Goal: Information Seeking & Learning: Learn about a topic

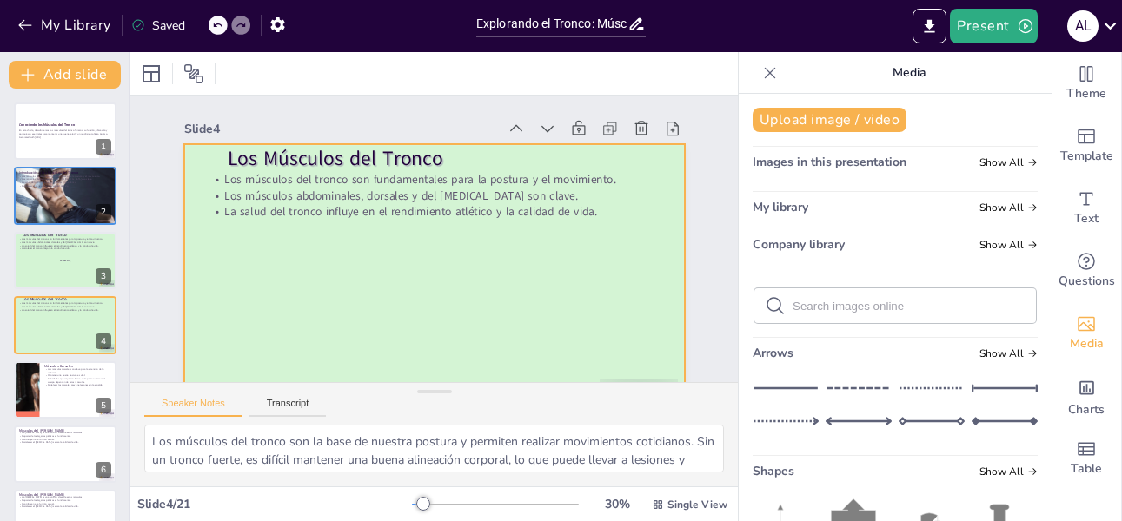
checkbox input "true"
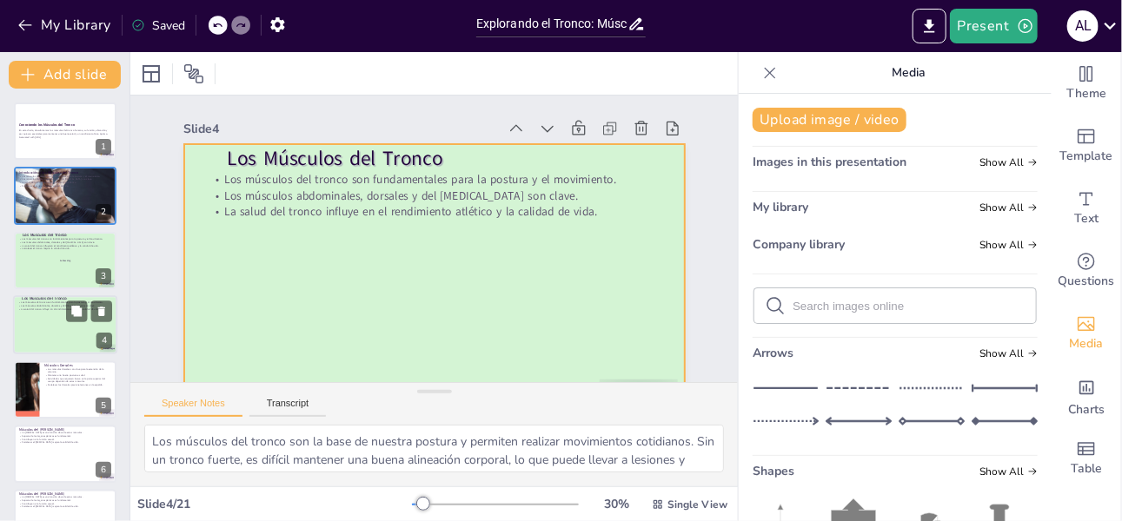
scroll to position [20, 0]
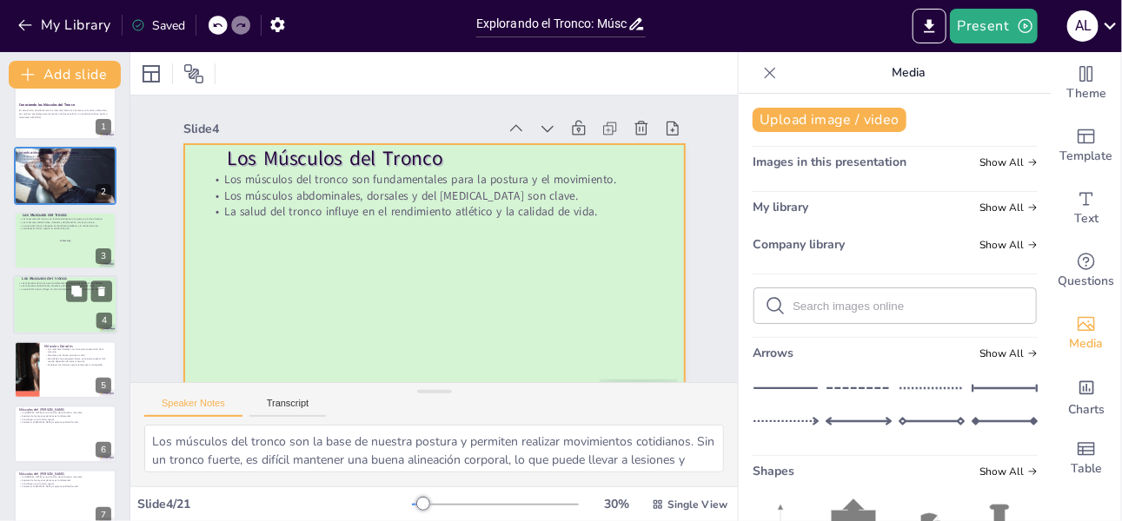
checkbox input "true"
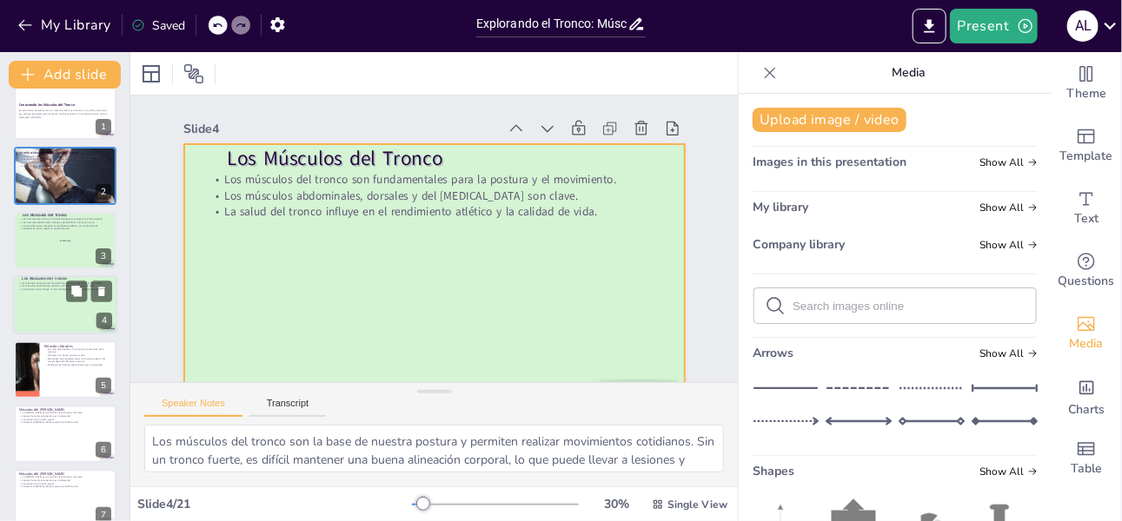
checkbox input "true"
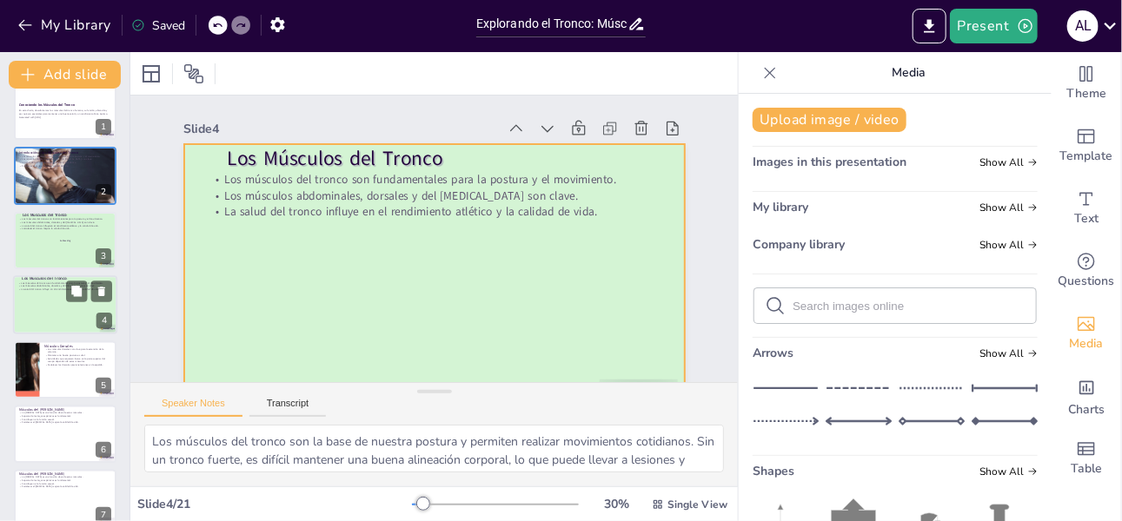
checkbox input "true"
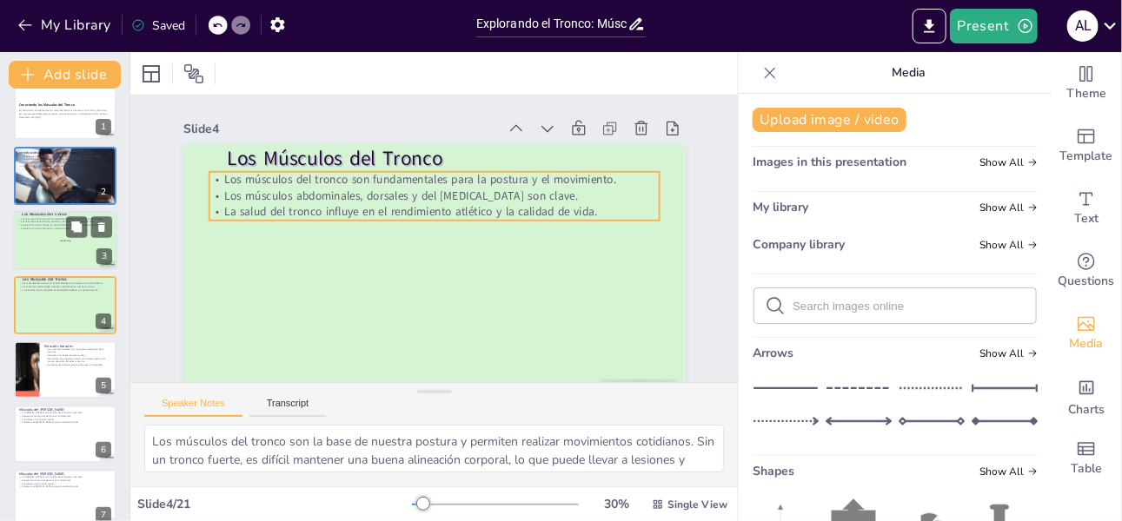
checkbox input "true"
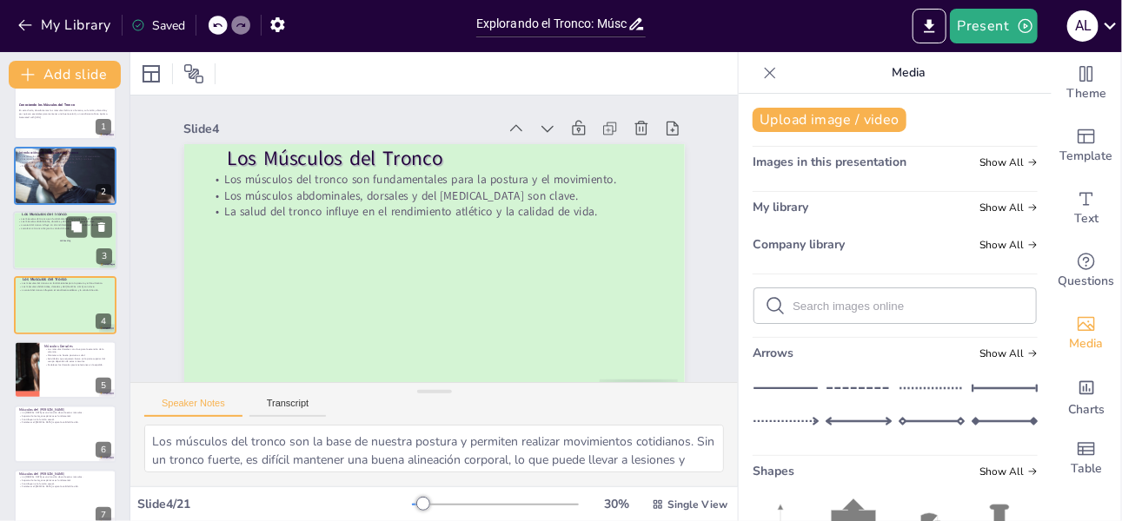
click at [60, 229] on p "Fortalecer el tronco mejora la calidad de vida." at bounding box center [65, 228] width 94 height 3
checkbox input "true"
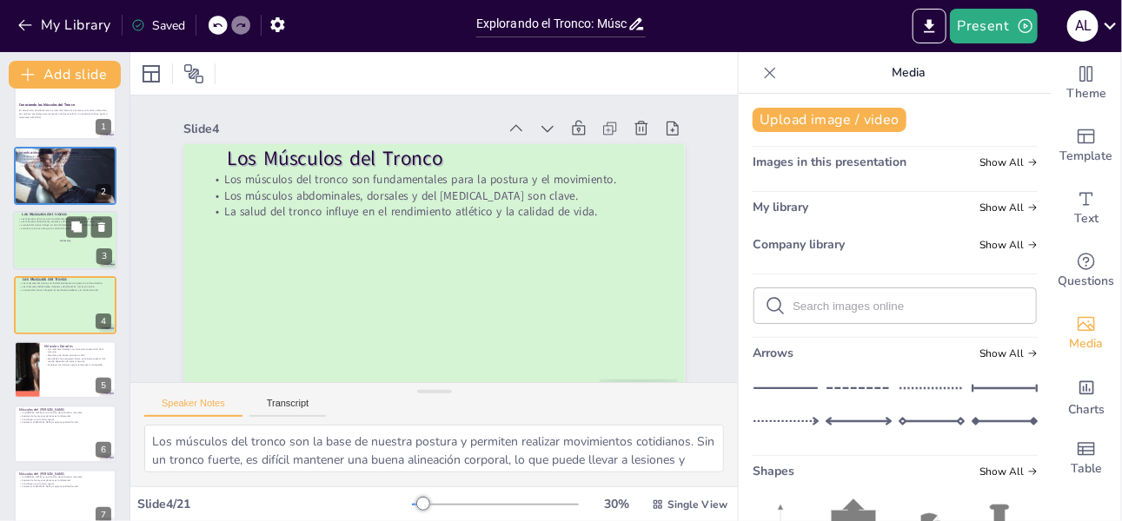
checkbox input "true"
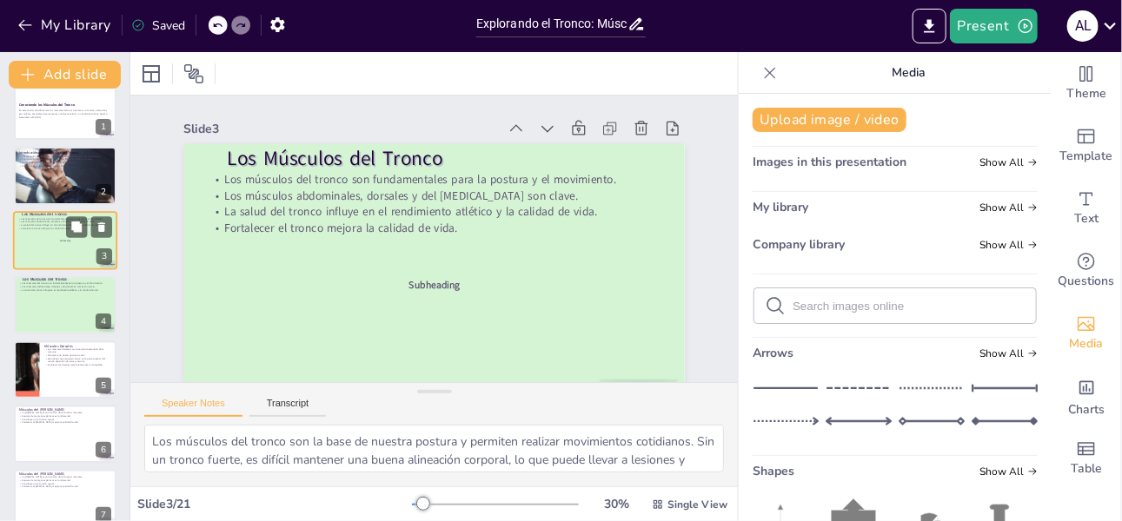
scroll to position [0, 0]
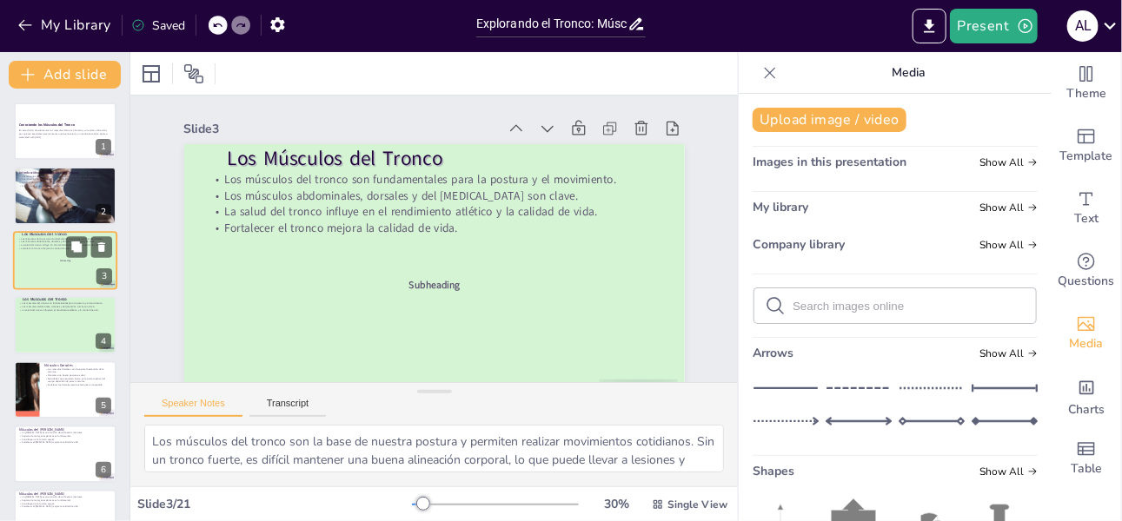
checkbox input "true"
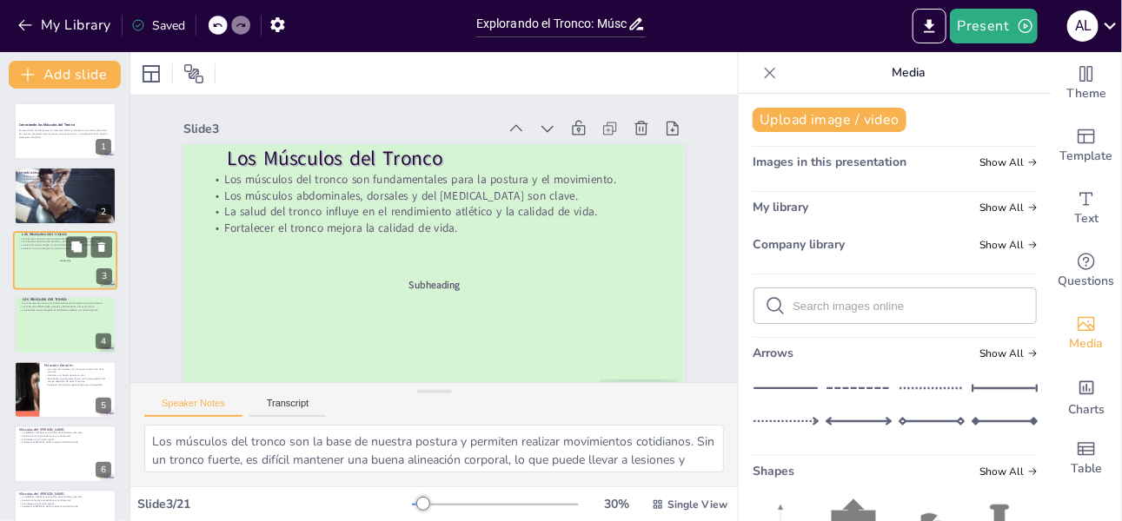
checkbox input "true"
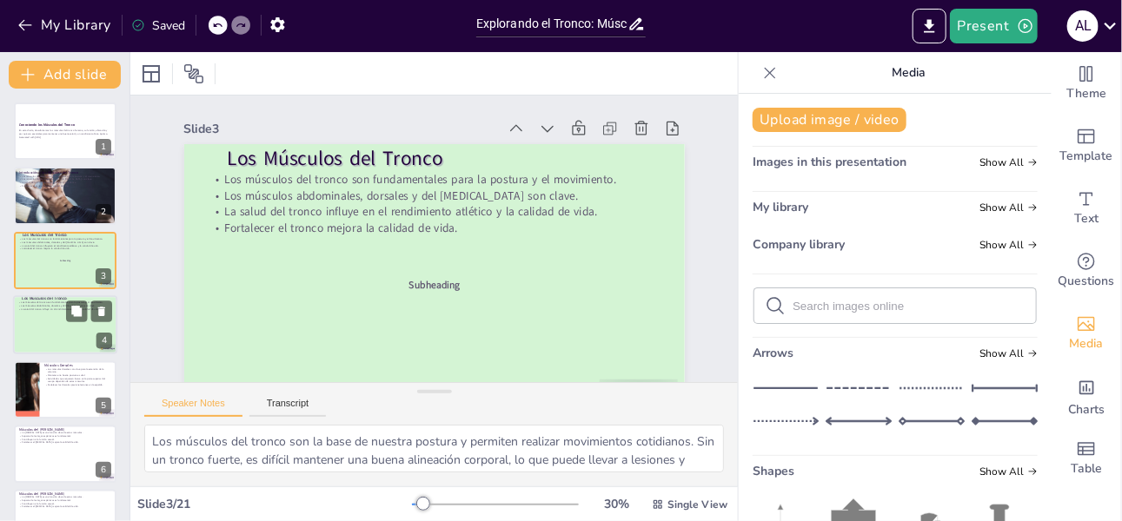
checkbox input "true"
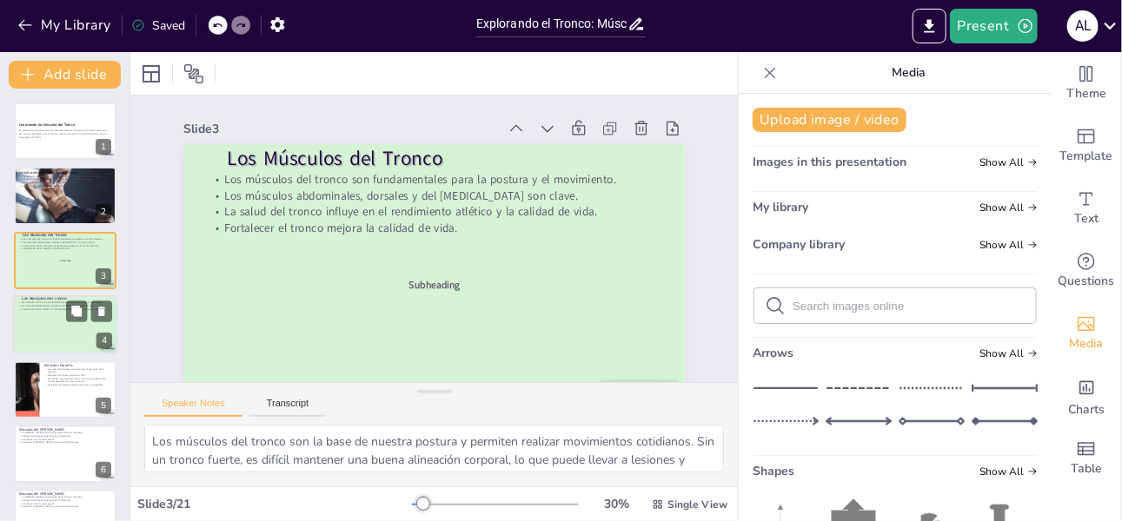
checkbox input "true"
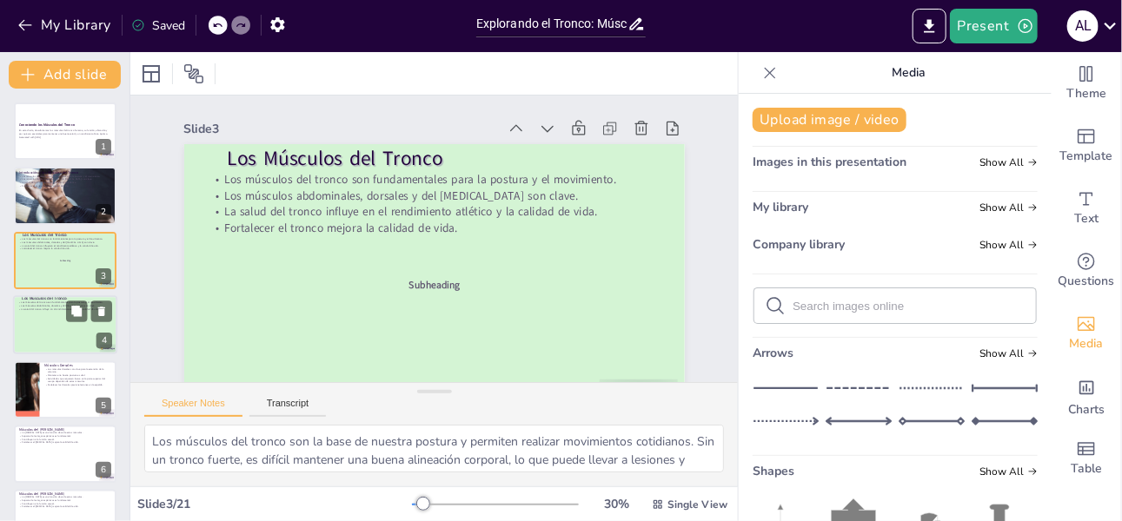
checkbox input "true"
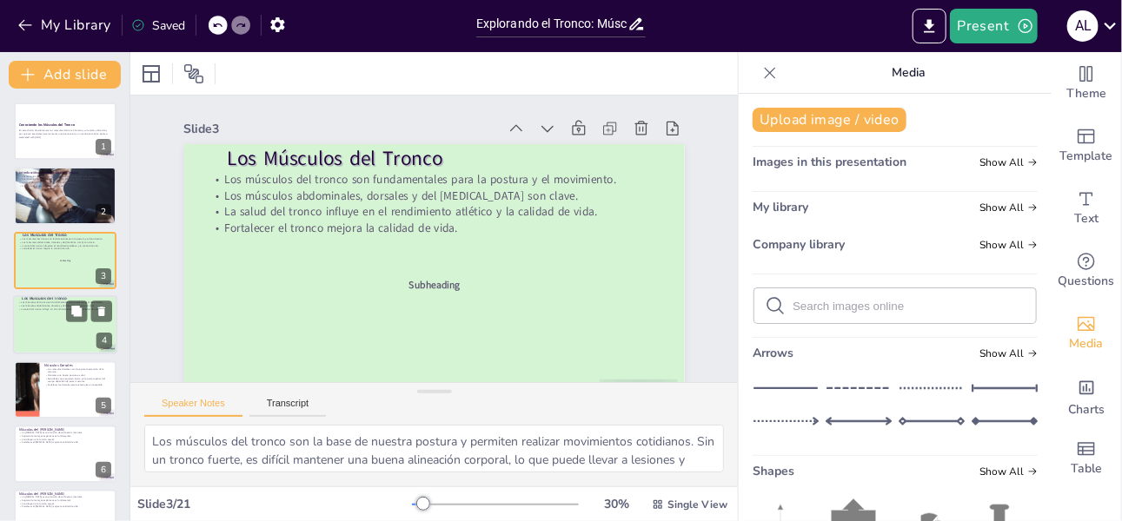
checkbox input "true"
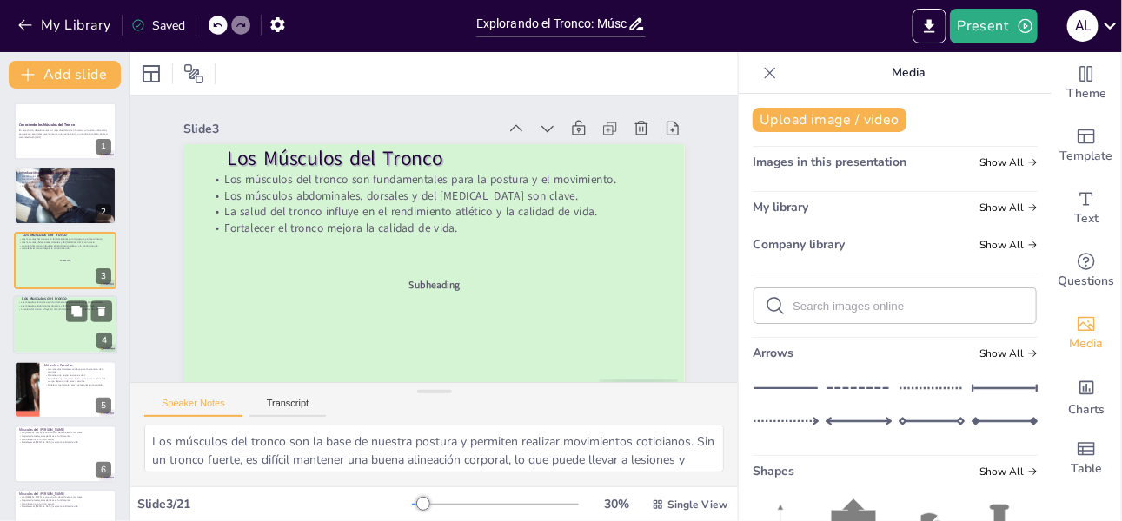
click at [60, 315] on div at bounding box center [65, 325] width 104 height 59
checkbox input "true"
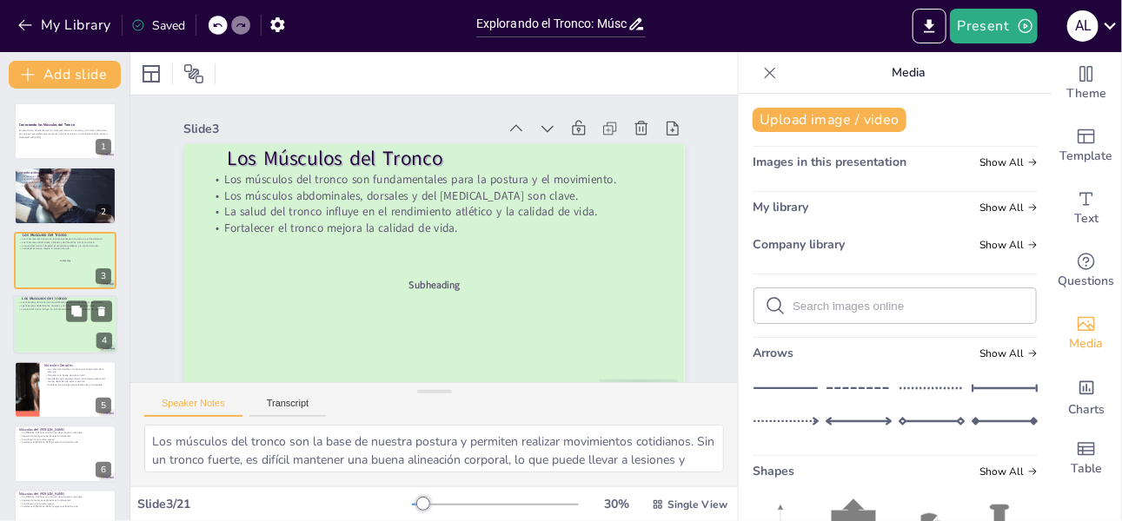
checkbox input "true"
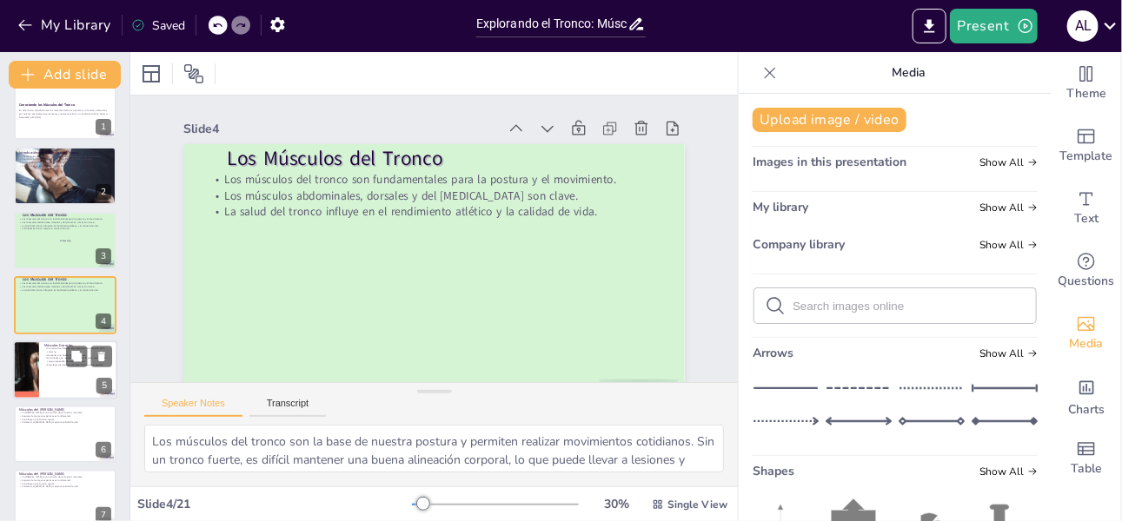
checkbox input "true"
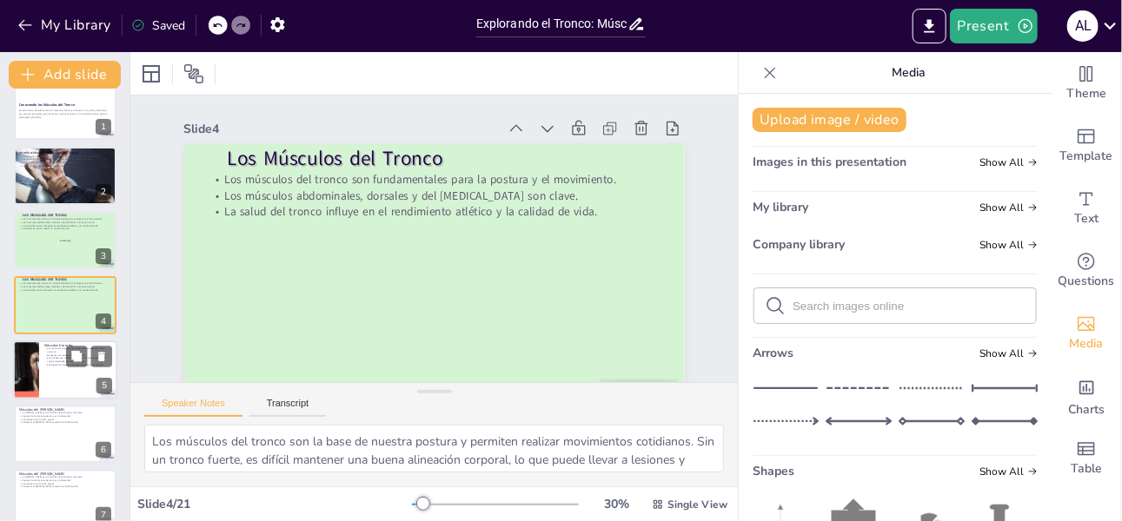
checkbox input "true"
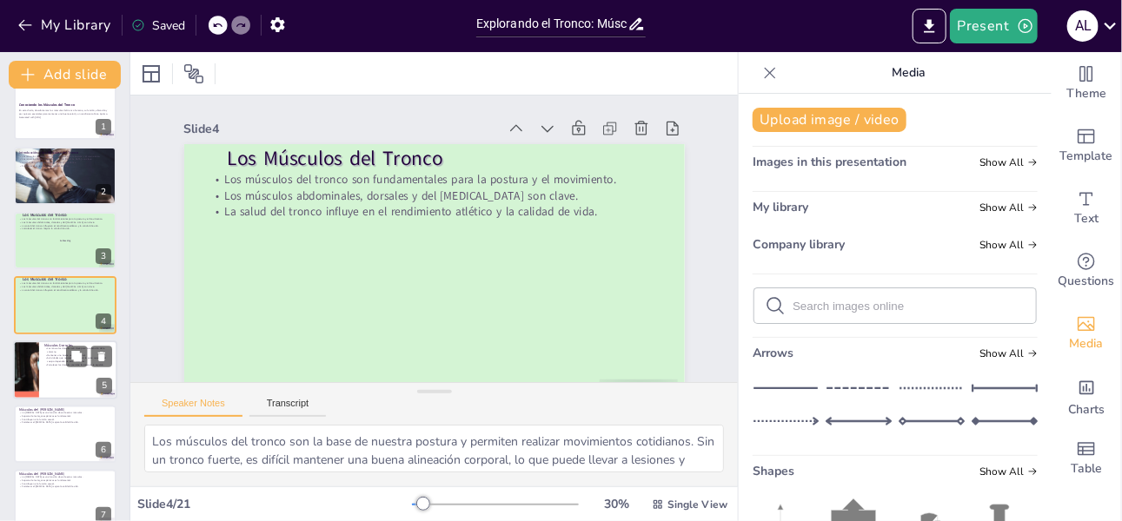
checkbox input "true"
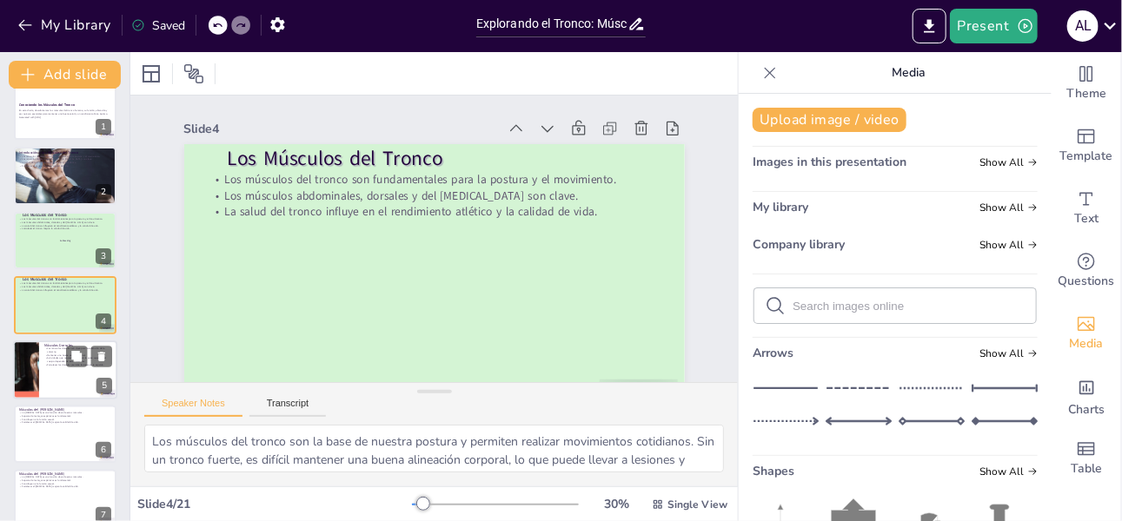
click at [65, 359] on p "Actividades que requieren fuerza en la parte superior del cuerpo dependen de es…" at bounding box center [78, 360] width 68 height 6
checkbox input "true"
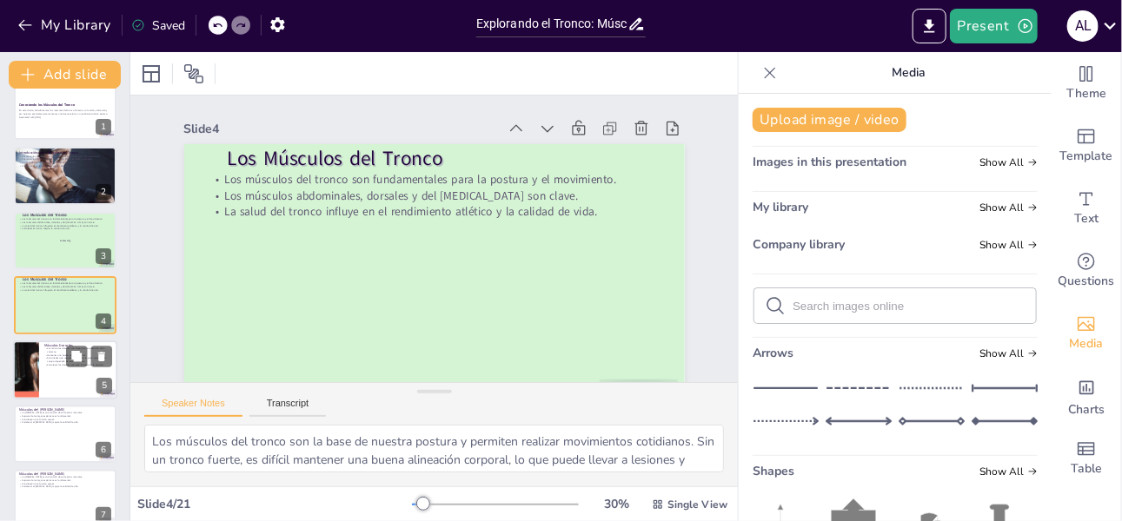
checkbox input "true"
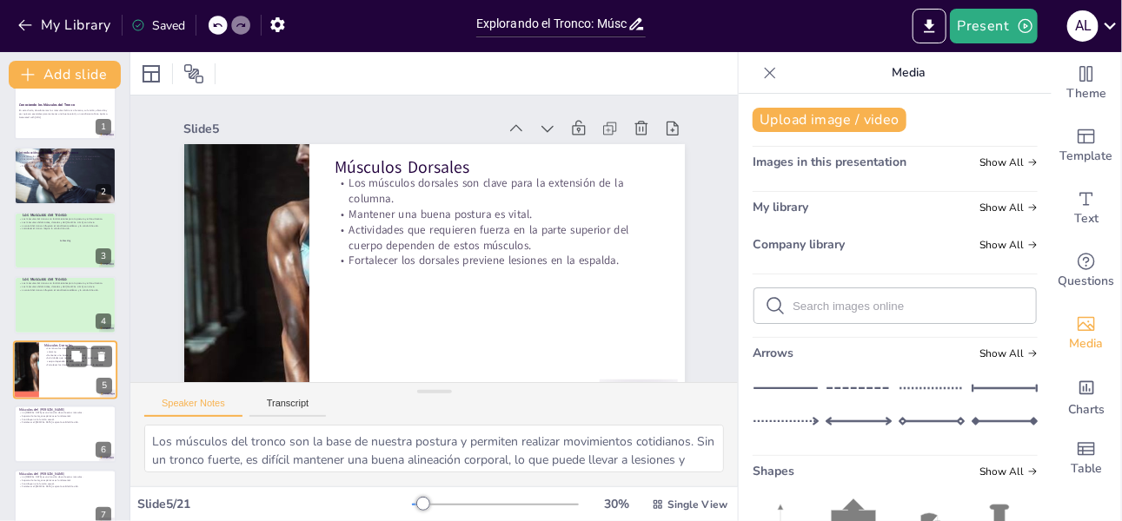
scroll to position [84, 0]
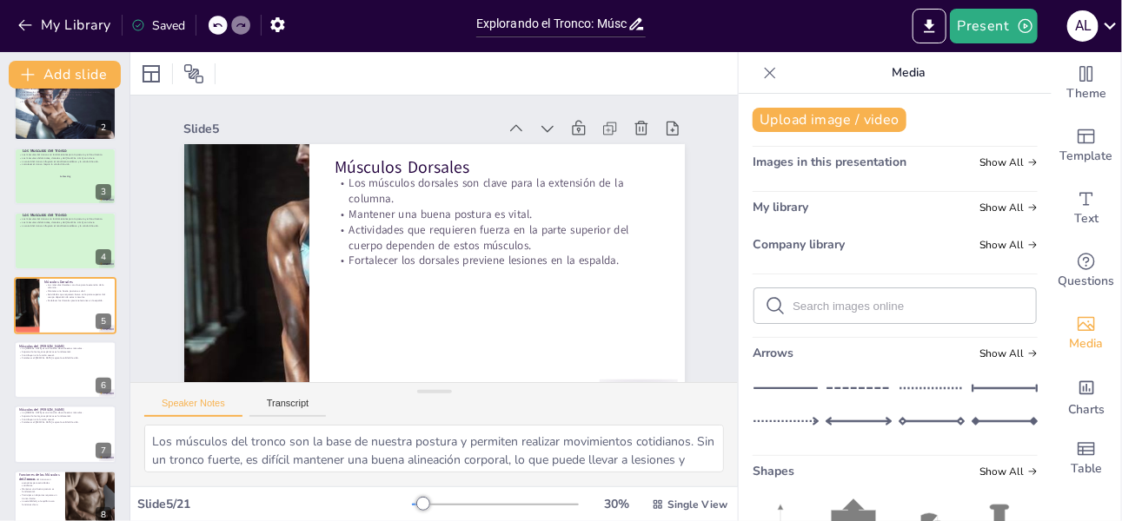
checkbox input "true"
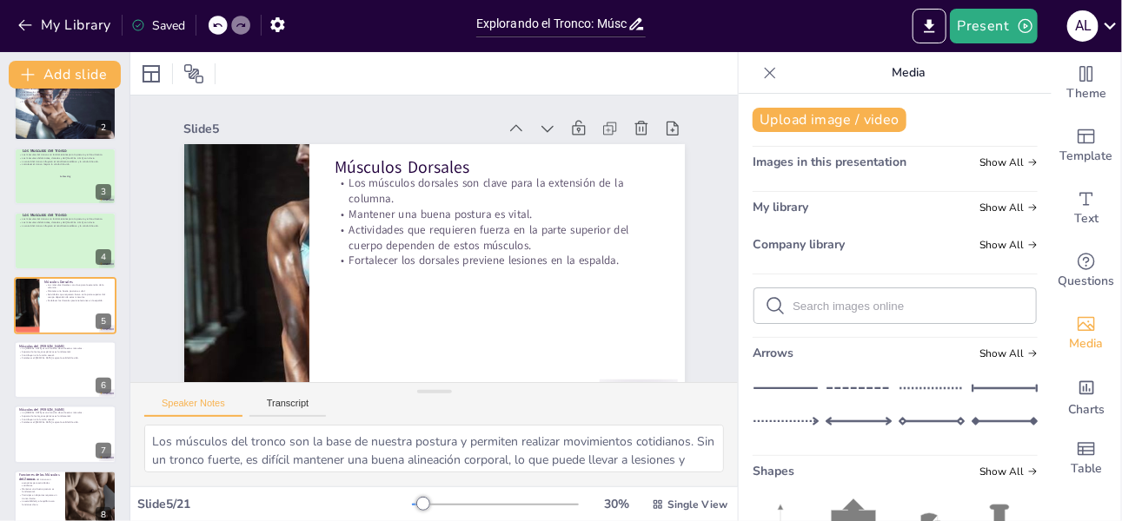
checkbox input "true"
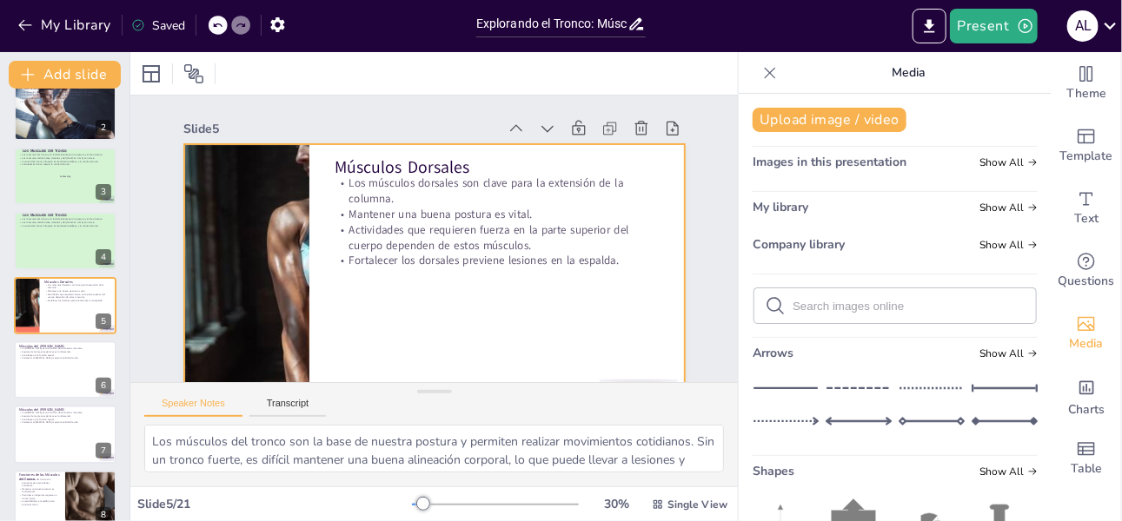
checkbox input "true"
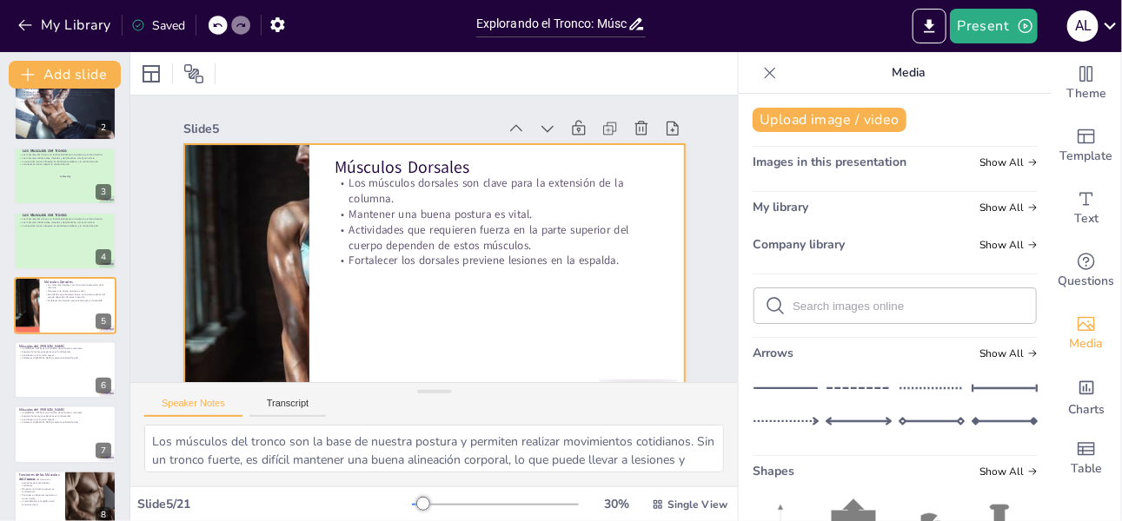
checkbox input "true"
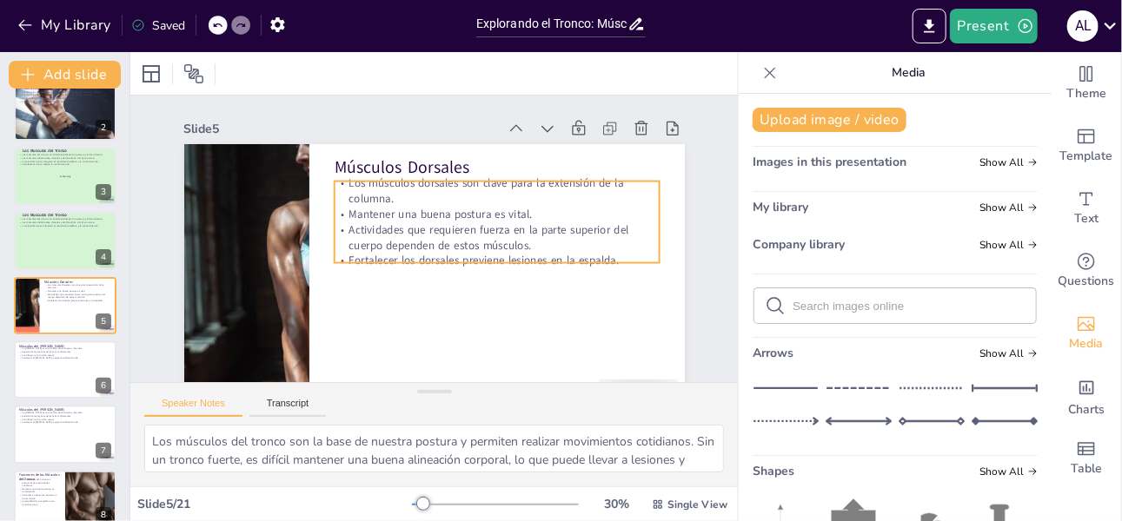
checkbox input "true"
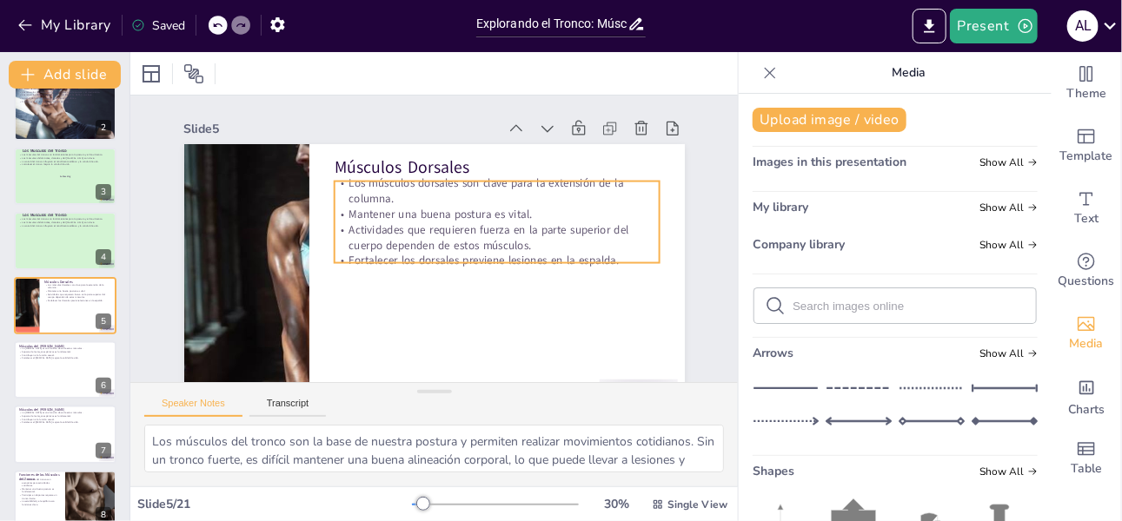
checkbox input "true"
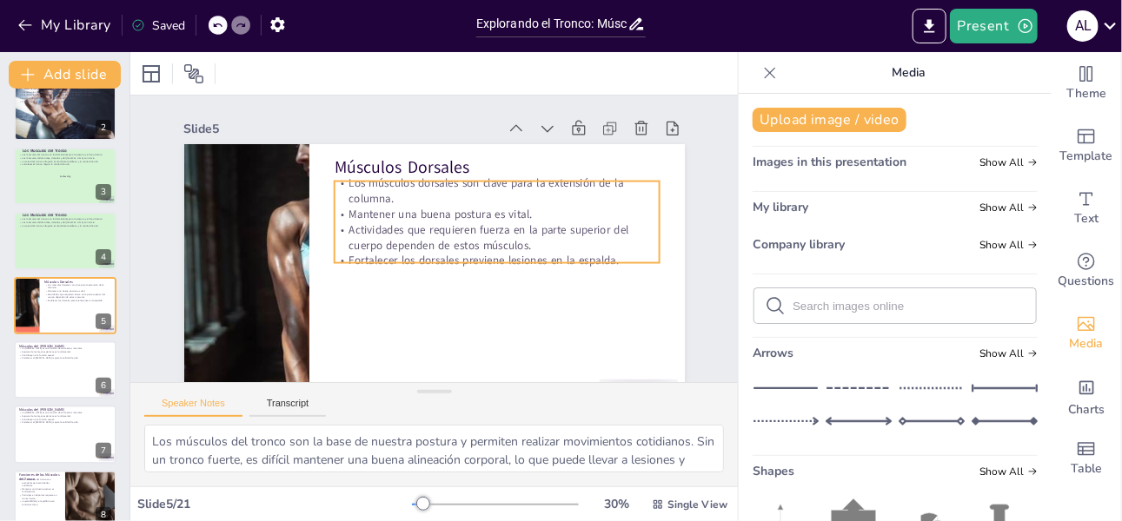
checkbox input "true"
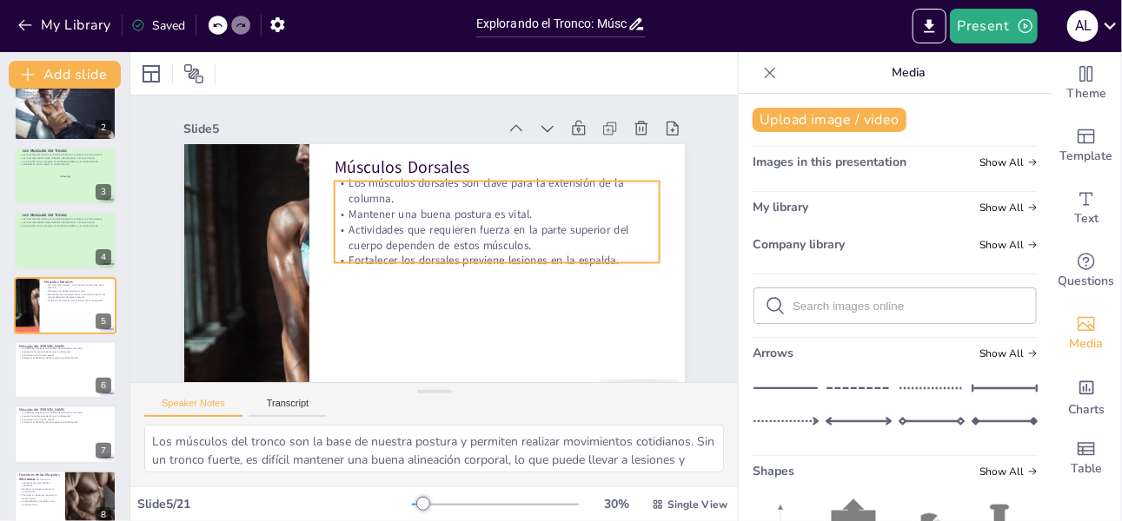
checkbox input "true"
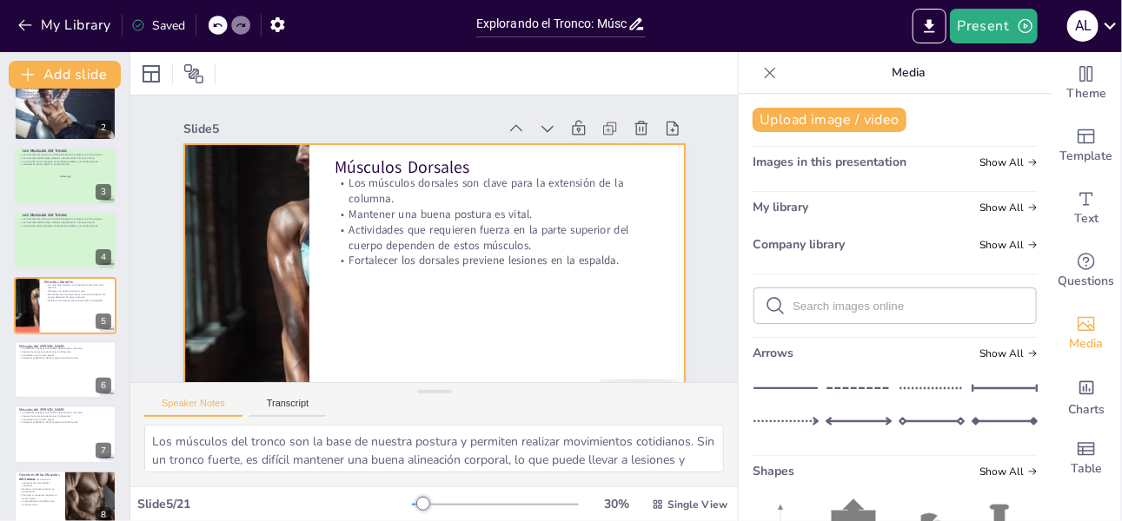
checkbox input "true"
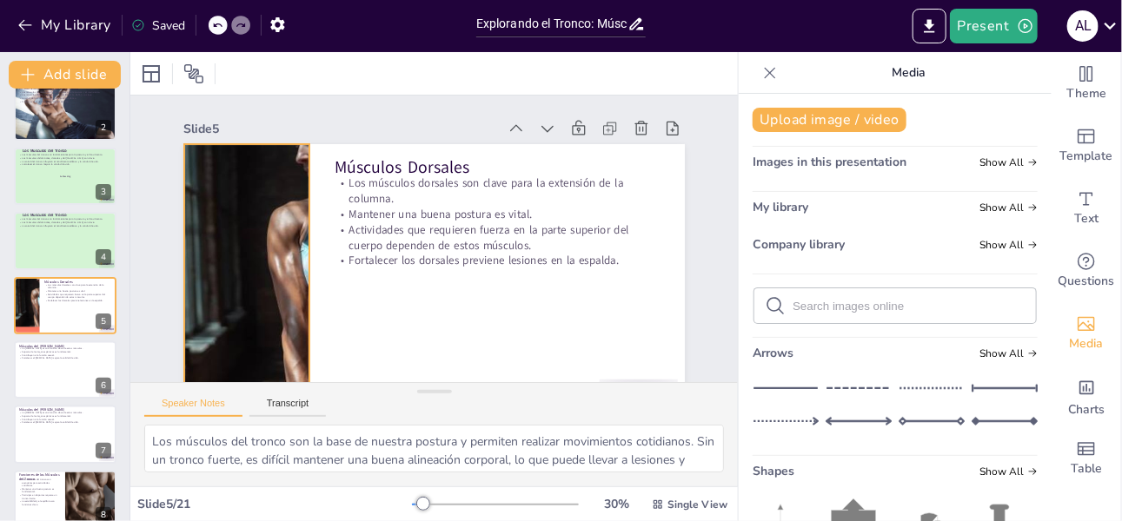
checkbox input "true"
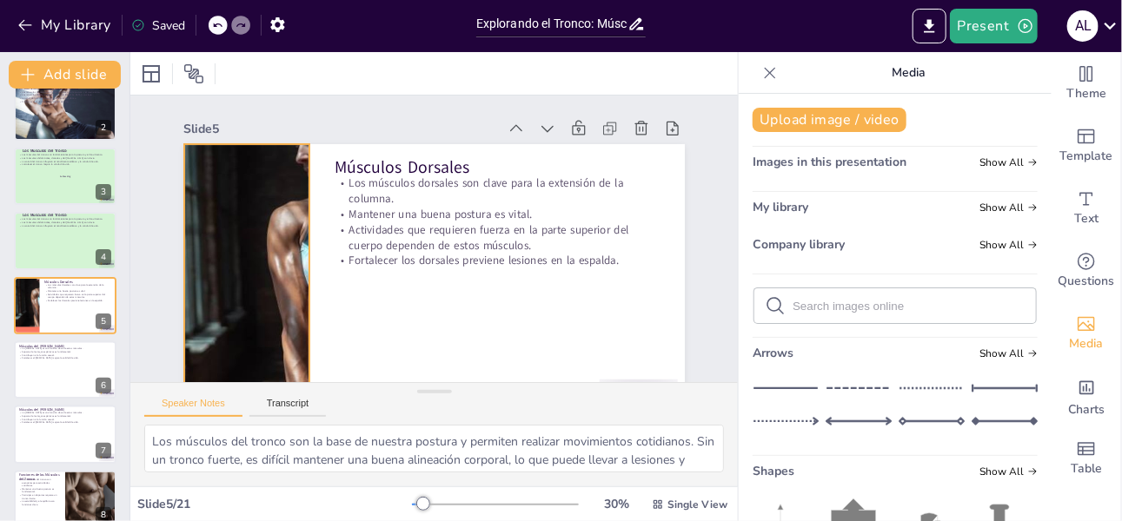
click at [289, 236] on div at bounding box center [246, 285] width 538 height 282
checkbox input "true"
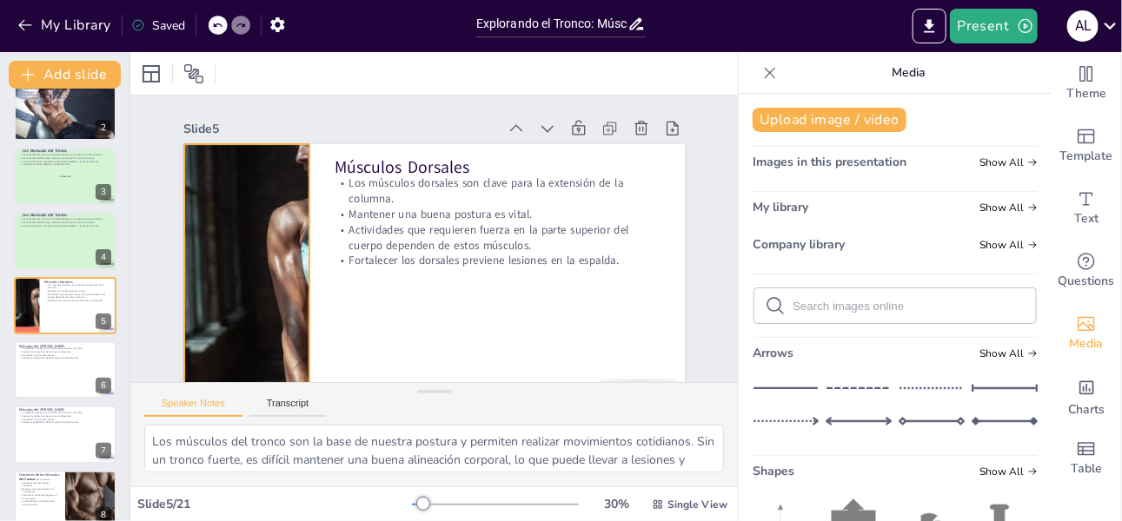
checkbox input "true"
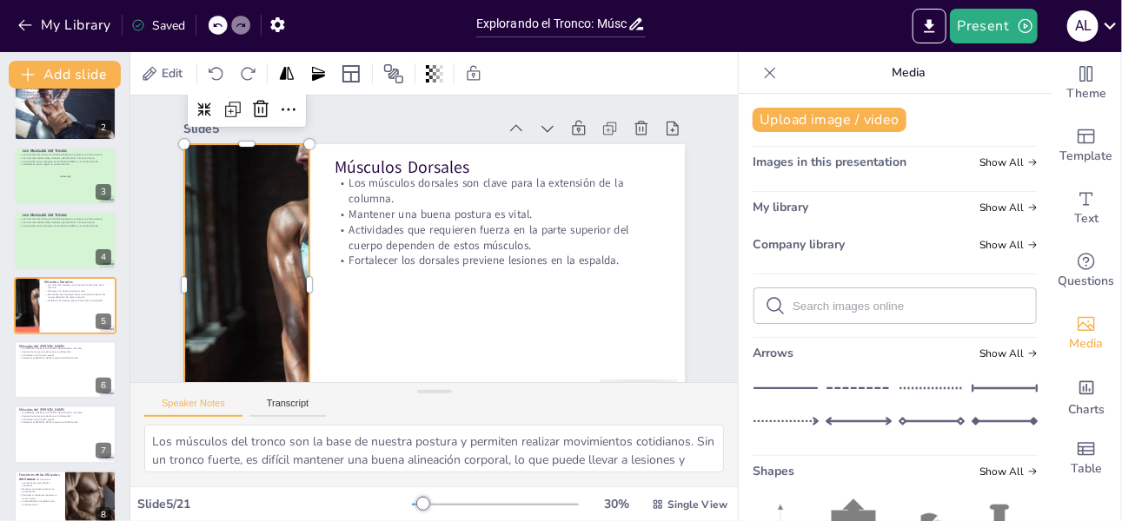
checkbox input "true"
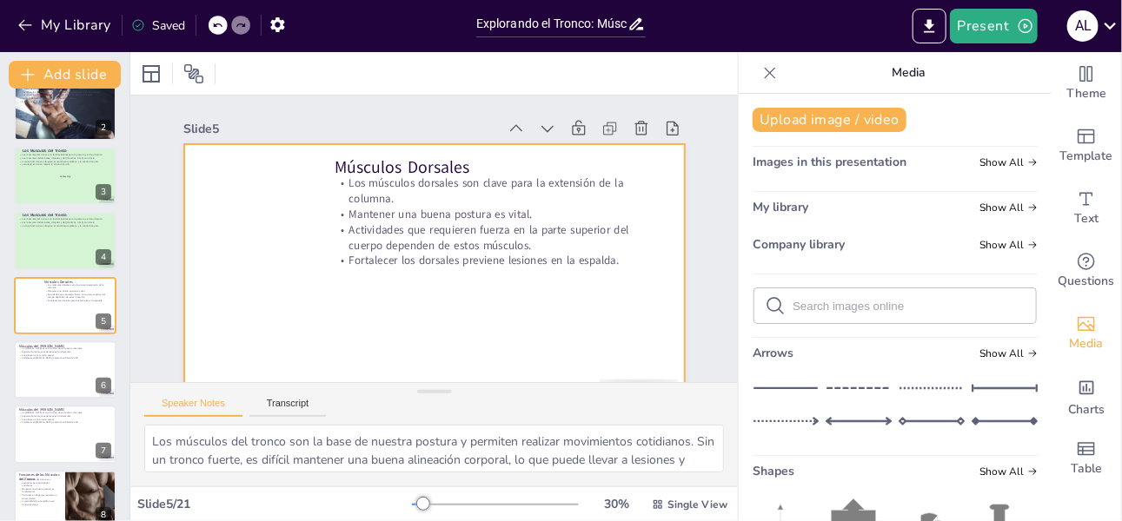
checkbox input "true"
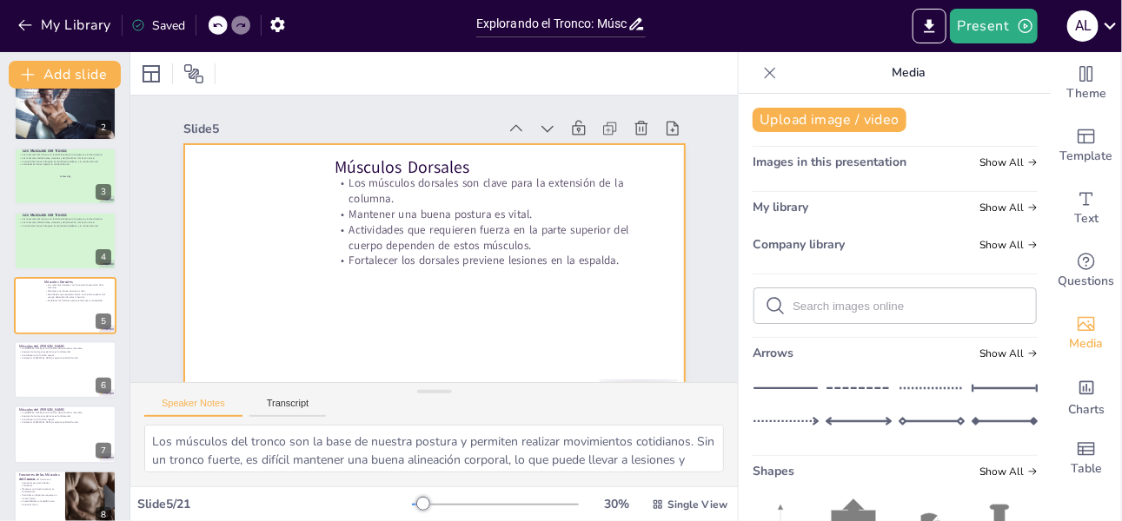
checkbox input "true"
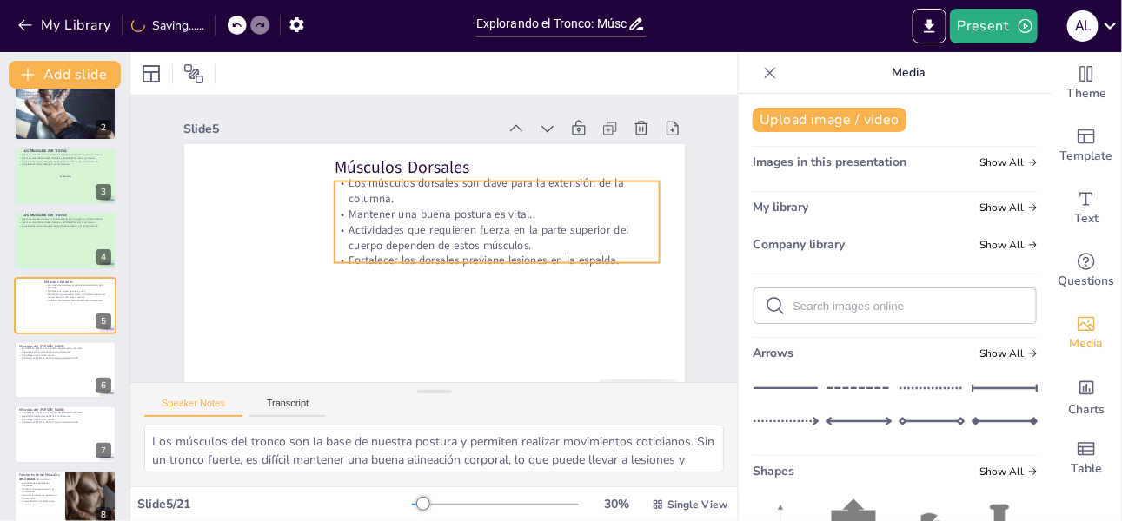
click at [401, 197] on p "Los músculos dorsales son clave para la extensión de la columna." at bounding box center [496, 191] width 325 height 31
checkbox input "true"
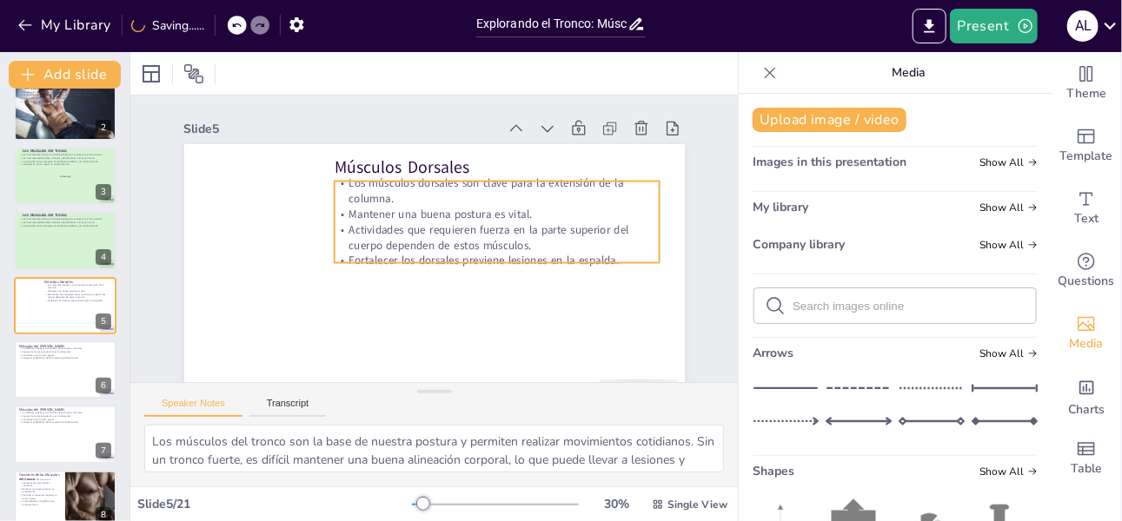
checkbox input "true"
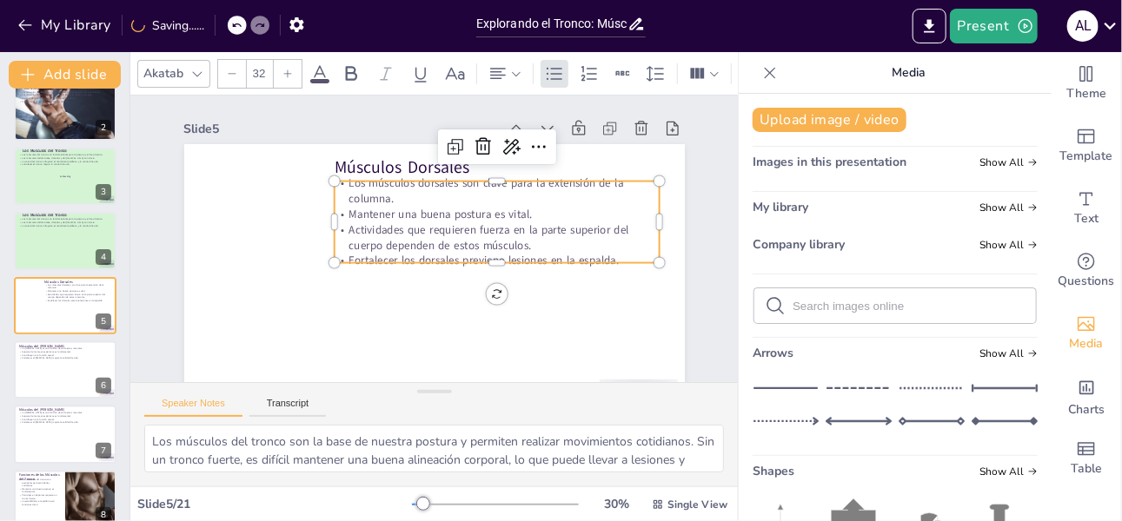
checkbox input "true"
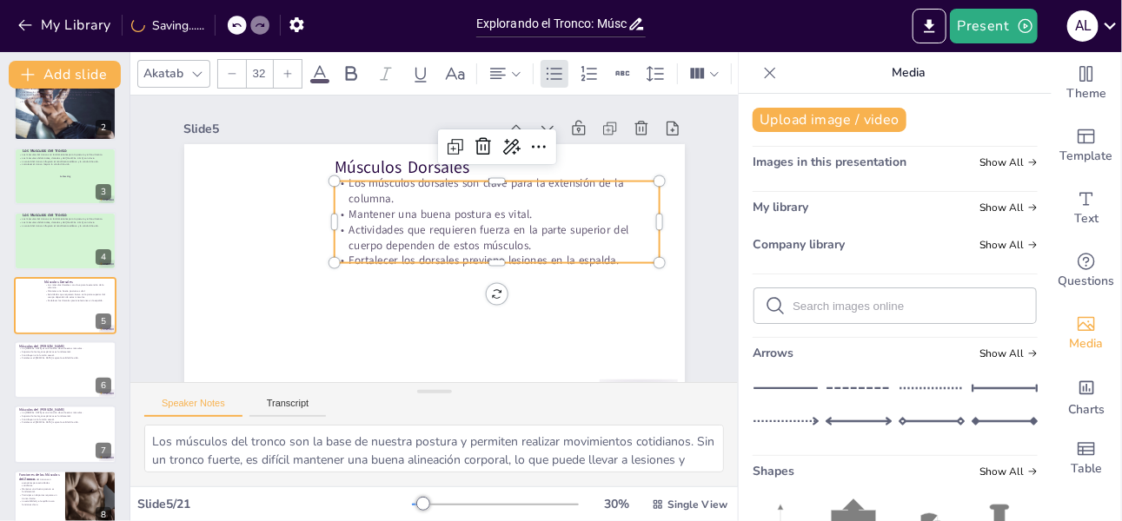
checkbox input "true"
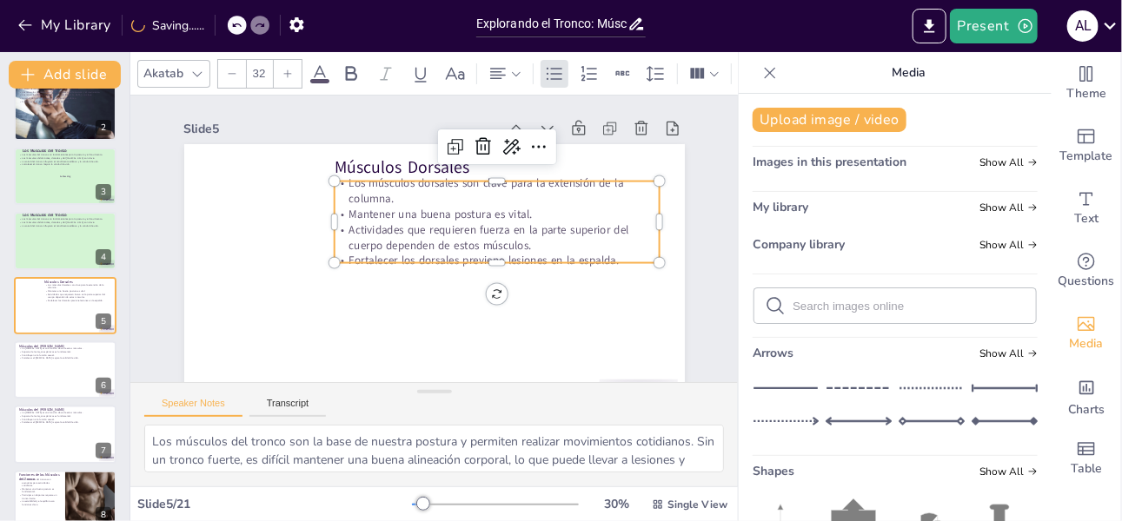
checkbox input "true"
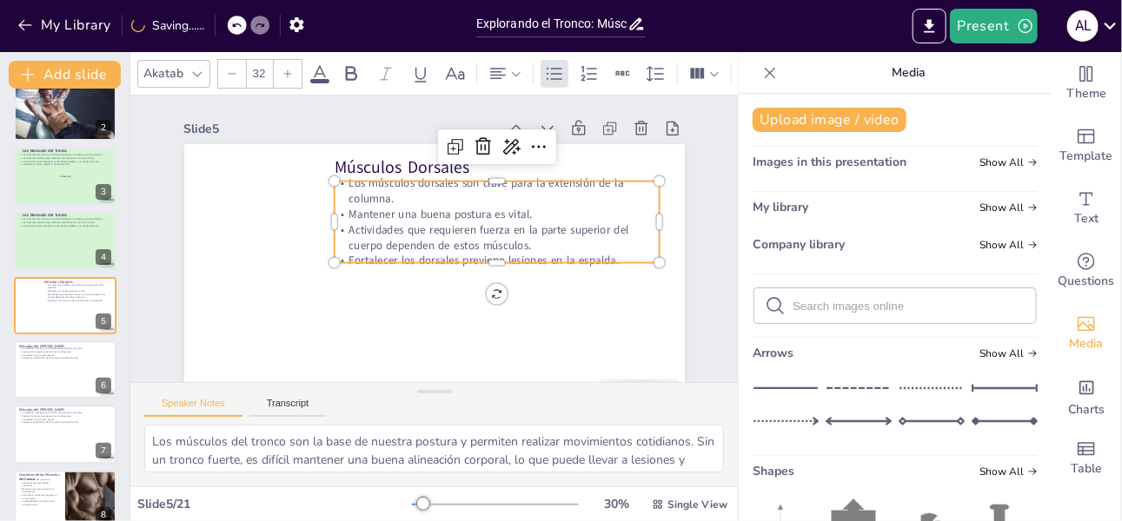
click at [334, 216] on p "Mantener una buena postura es vital." at bounding box center [496, 214] width 325 height 16
checkbox input "true"
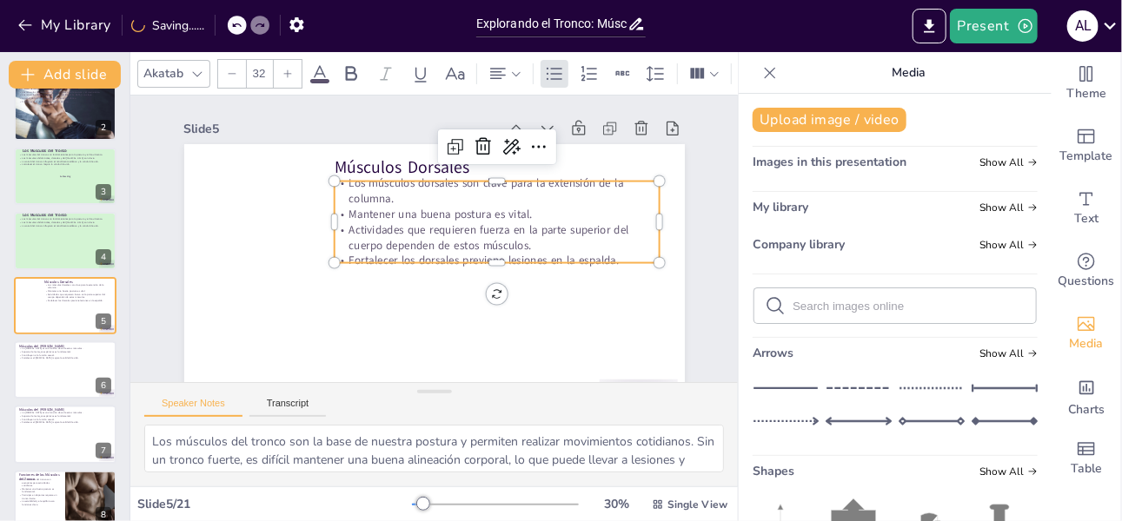
checkbox input "true"
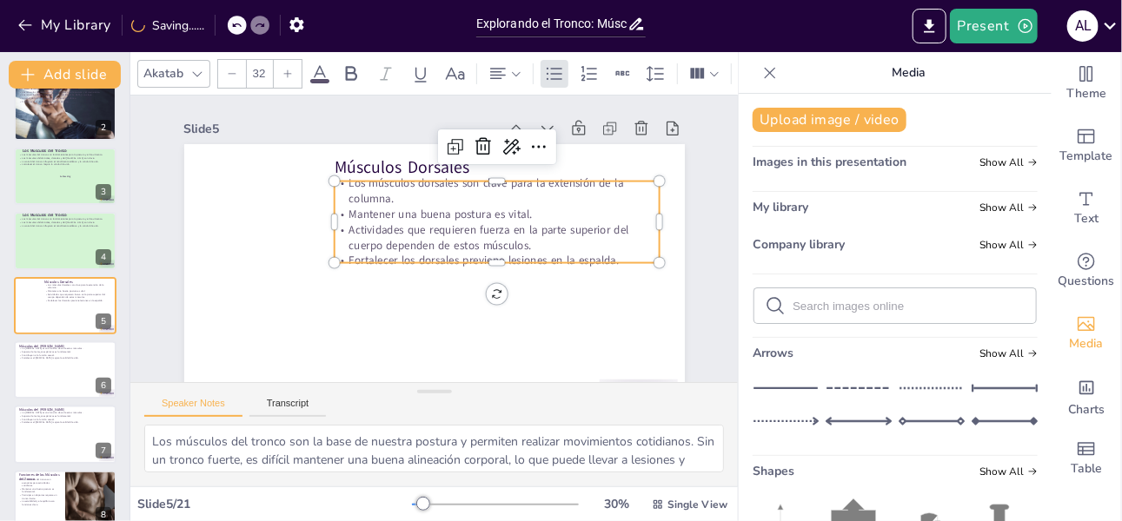
checkbox input "true"
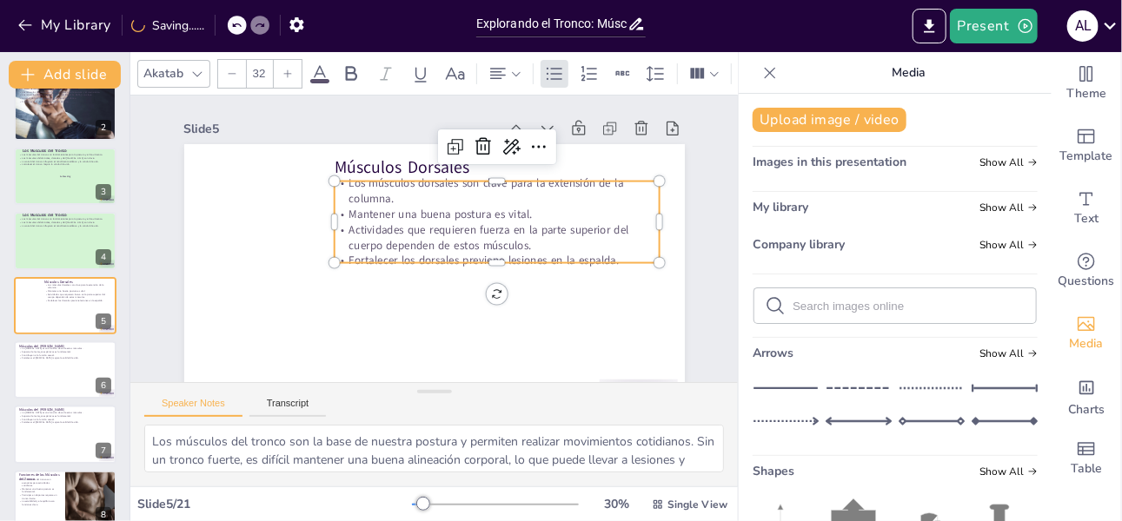
checkbox input "true"
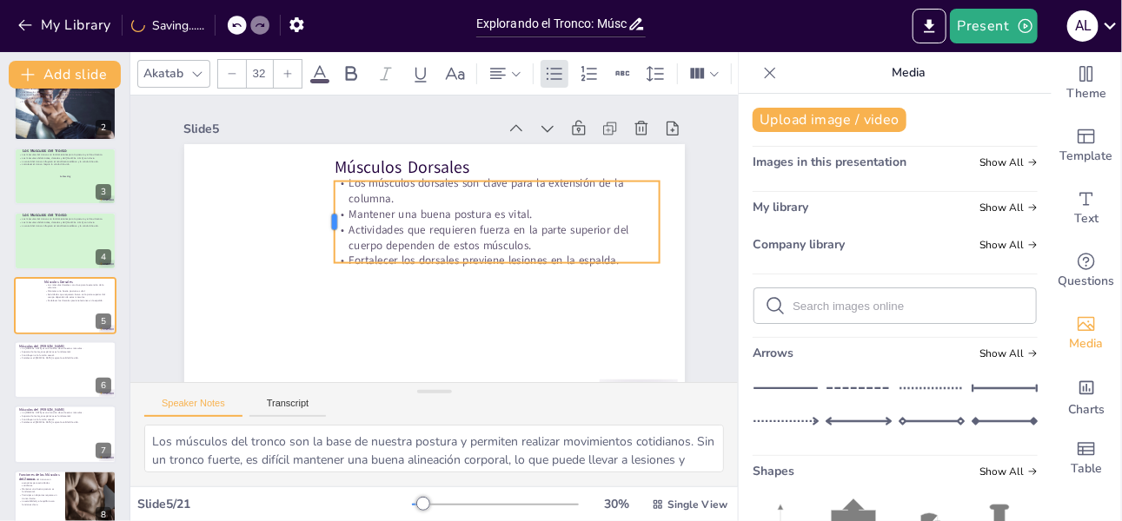
checkbox input "true"
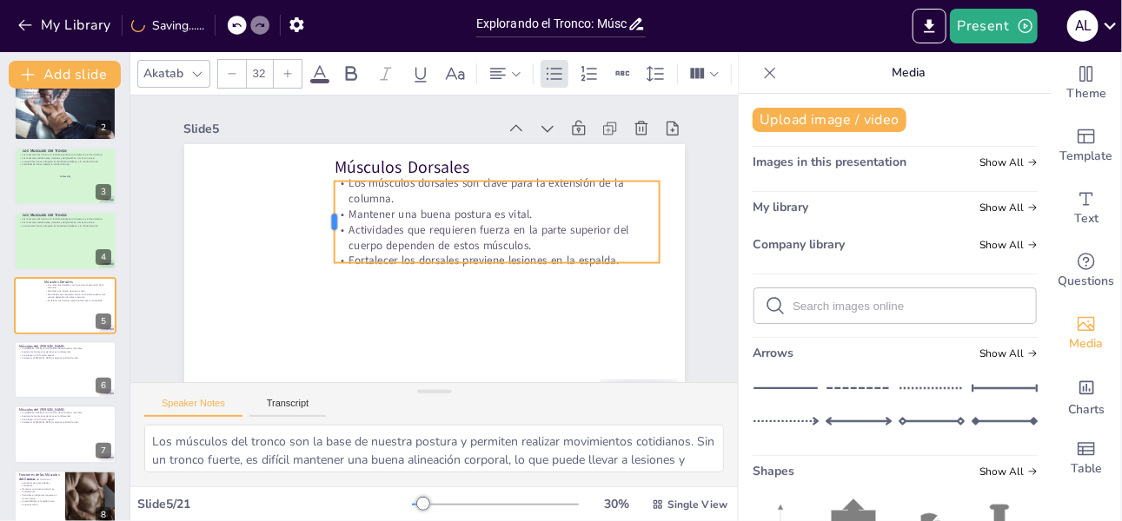
checkbox input "true"
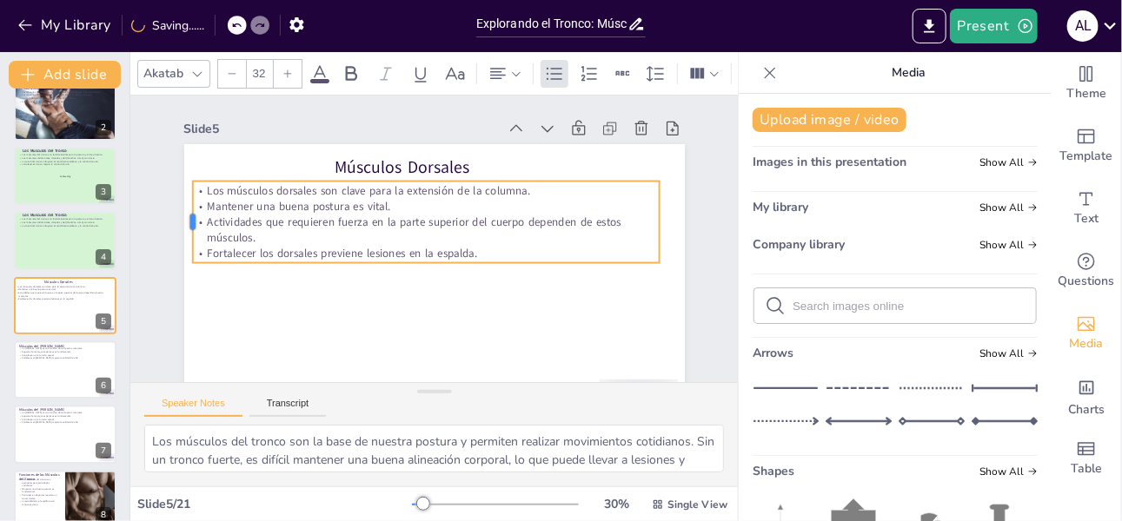
drag, startPoint x: 328, startPoint y: 222, endPoint x: 186, endPoint y: 240, distance: 142.8
click at [186, 240] on div at bounding box center [185, 223] width 14 height 82
click at [41, 202] on div at bounding box center [65, 176] width 104 height 59
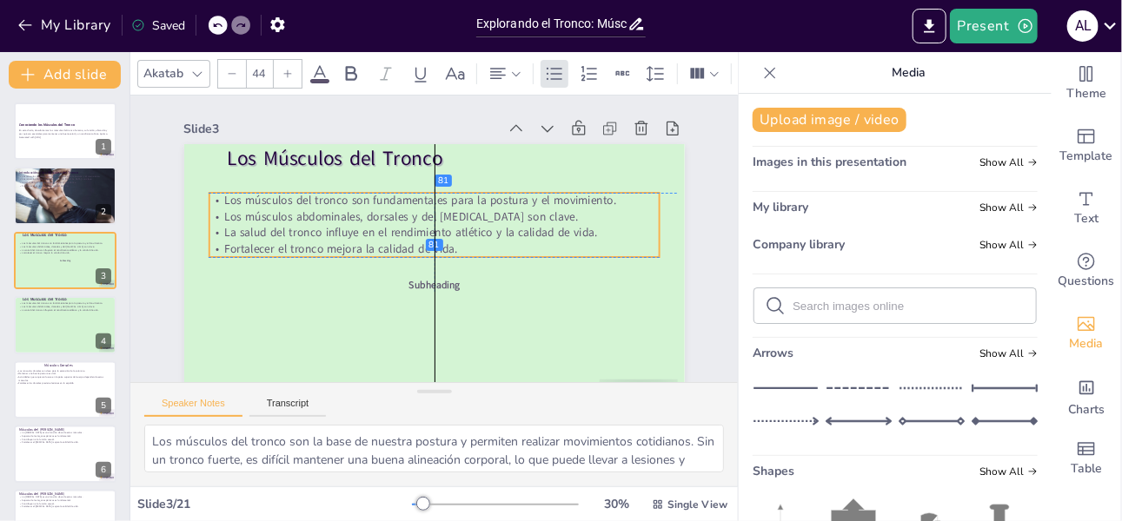
drag, startPoint x: 408, startPoint y: 221, endPoint x: 408, endPoint y: 238, distance: 17.4
click at [408, 238] on div "Los músculos del tronco son fundamentales para la postura y el movimiento. Los …" at bounding box center [434, 225] width 450 height 64
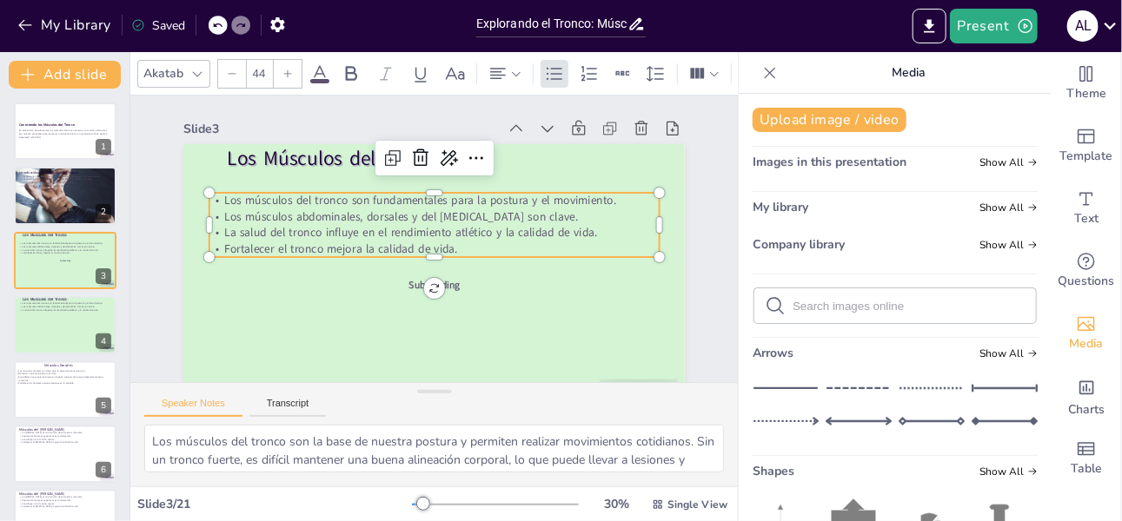
click at [408, 238] on p "La salud del tronco influye en el rendimiento atlético y la calidad de vida." at bounding box center [434, 233] width 450 height 16
click at [71, 330] on div at bounding box center [65, 325] width 104 height 59
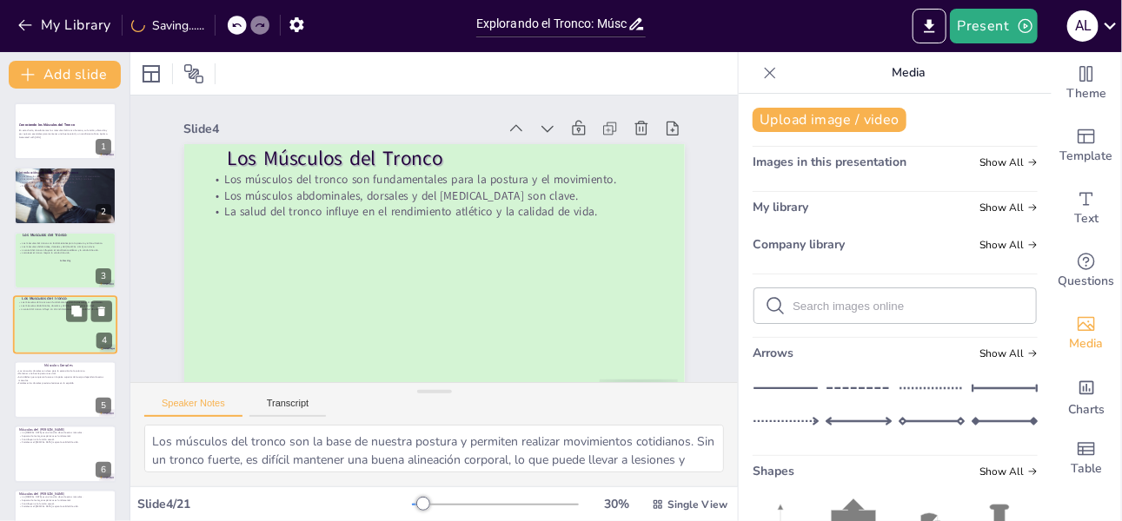
scroll to position [20, 0]
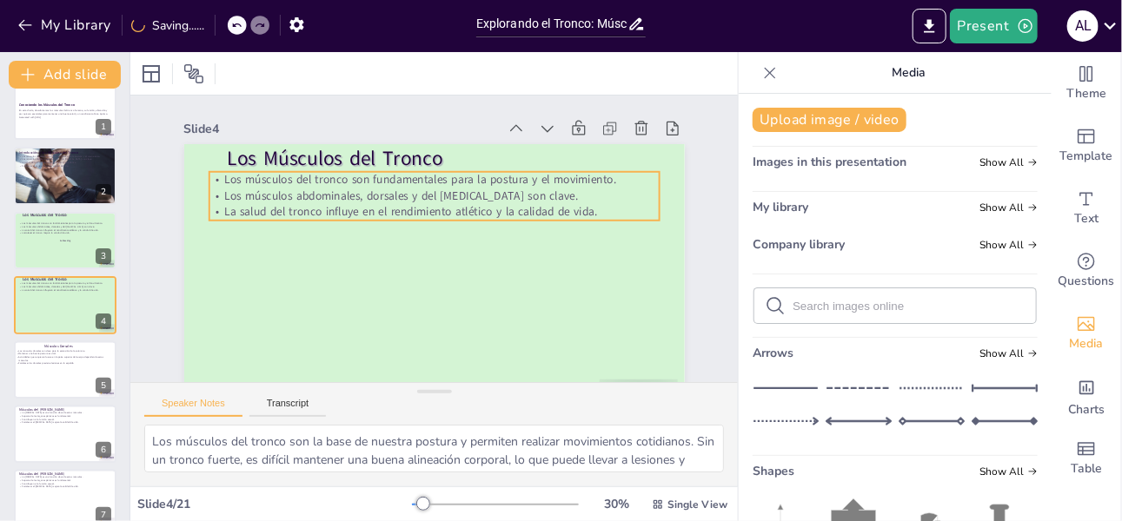
click at [355, 191] on p "Los músculos abdominales, dorsales y del [MEDICAL_DATA] son clave." at bounding box center [434, 196] width 450 height 16
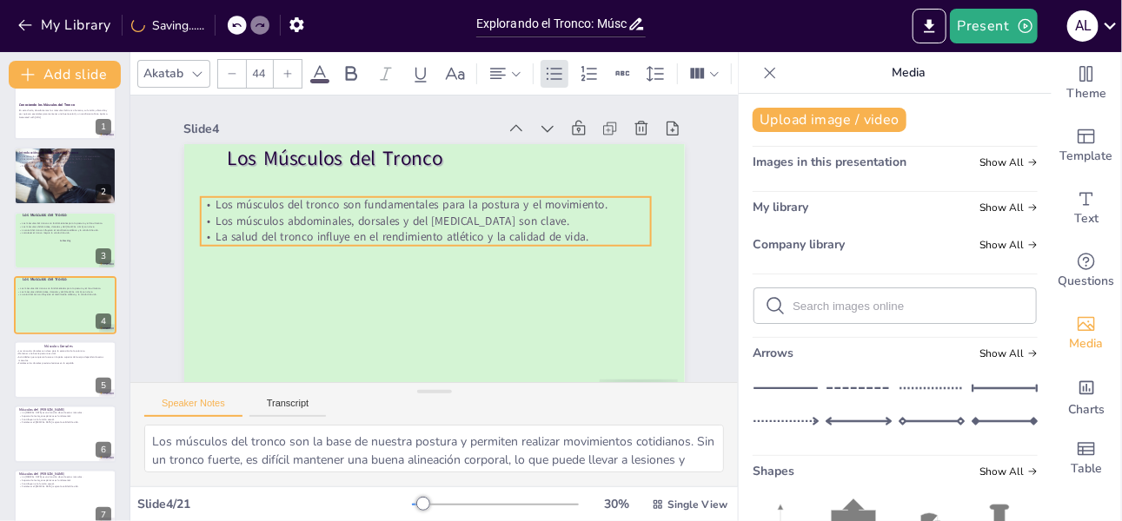
drag, startPoint x: 349, startPoint y: 202, endPoint x: 341, endPoint y: 227, distance: 26.7
click at [341, 227] on p "Los músculos abdominales, dorsales y del [MEDICAL_DATA] son clave." at bounding box center [425, 221] width 450 height 16
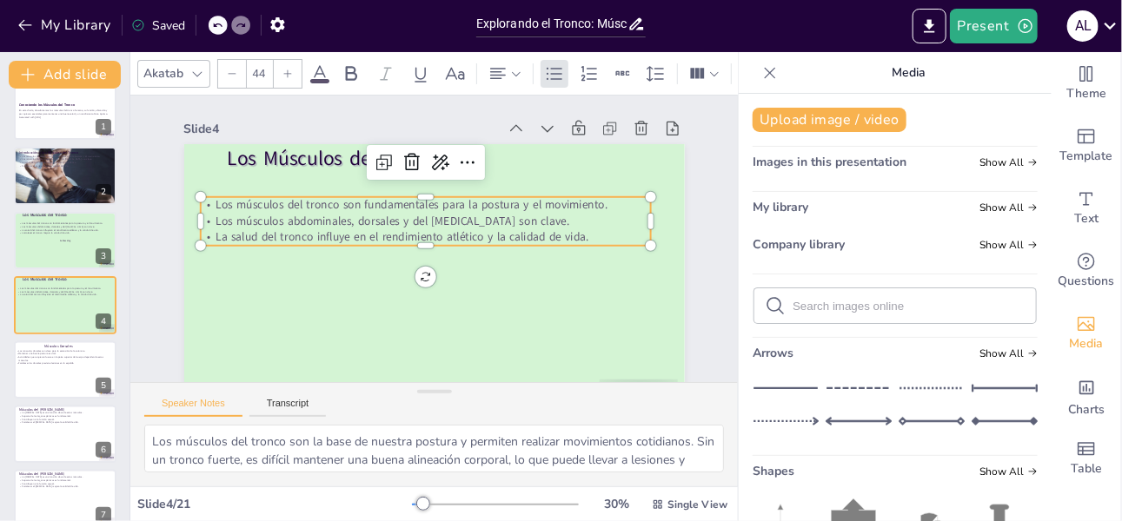
click at [277, 65] on div at bounding box center [288, 74] width 28 height 28
click at [225, 214] on p "Los músculos abdominales, dorsales y del [MEDICAL_DATA] son clave." at bounding box center [425, 222] width 450 height 17
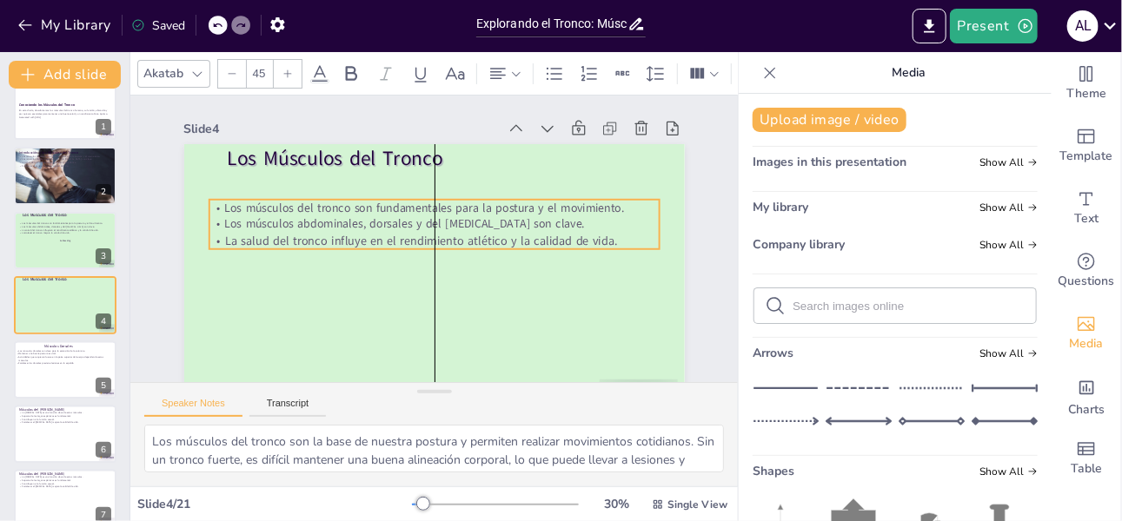
click at [219, 207] on p "Los músculos del tronco son fundamentales para la postura y el movimiento." at bounding box center [434, 208] width 450 height 17
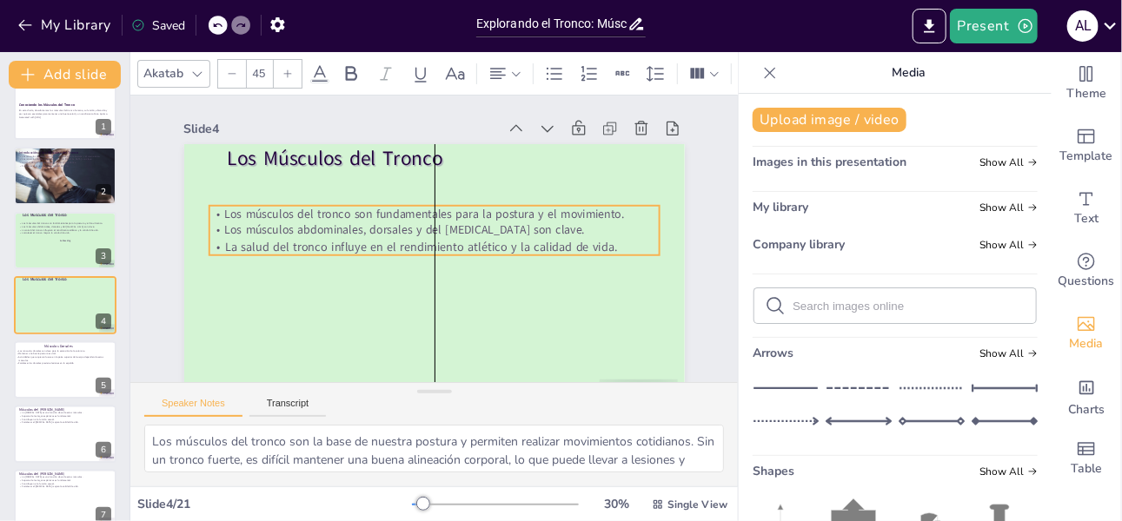
click at [226, 213] on p "Los músculos del tronco son fundamentales para la postura y el movimiento." at bounding box center [434, 214] width 450 height 17
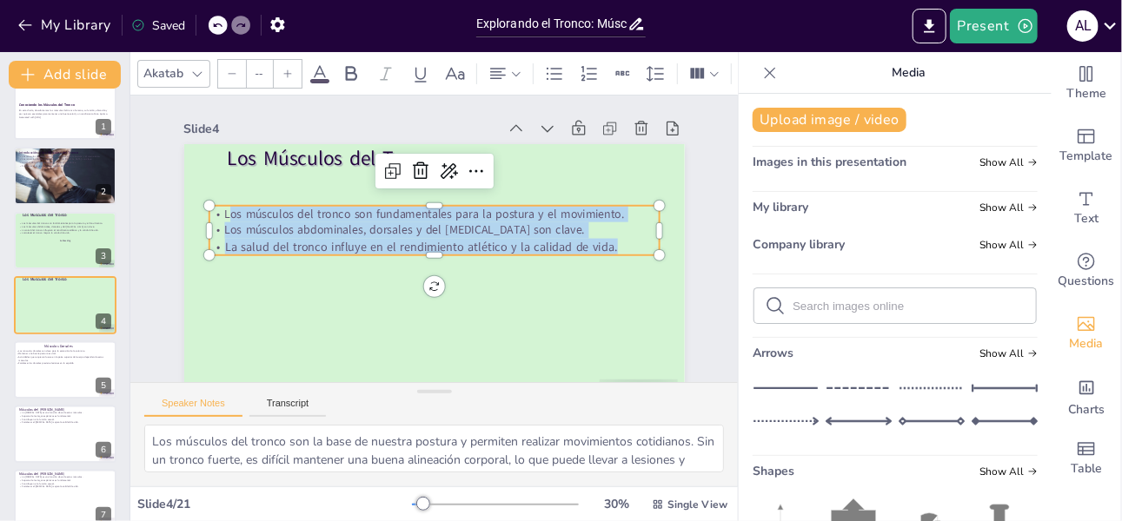
click at [287, 70] on icon at bounding box center [288, 74] width 8 height 8
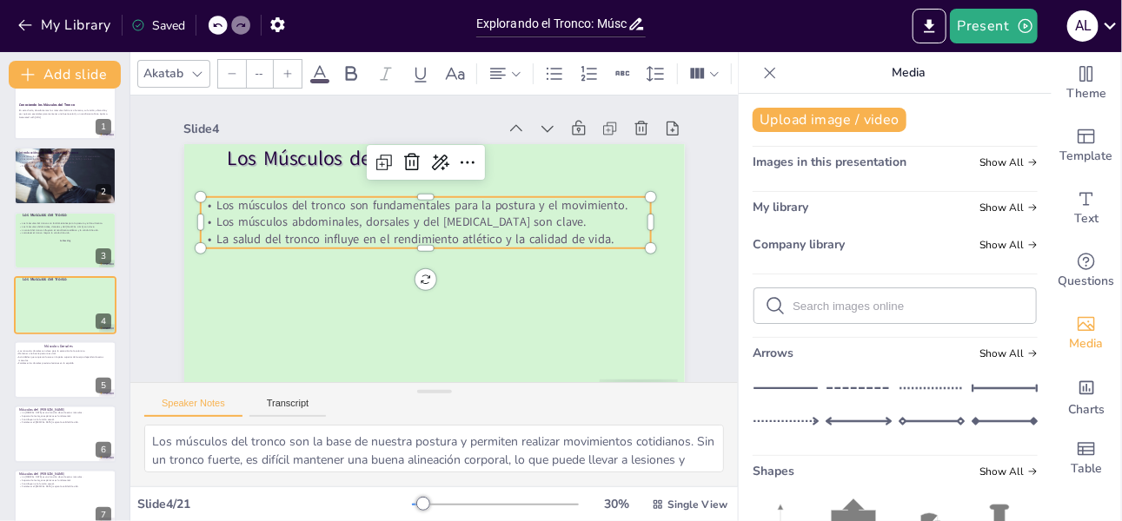
click at [287, 70] on icon at bounding box center [288, 74] width 8 height 8
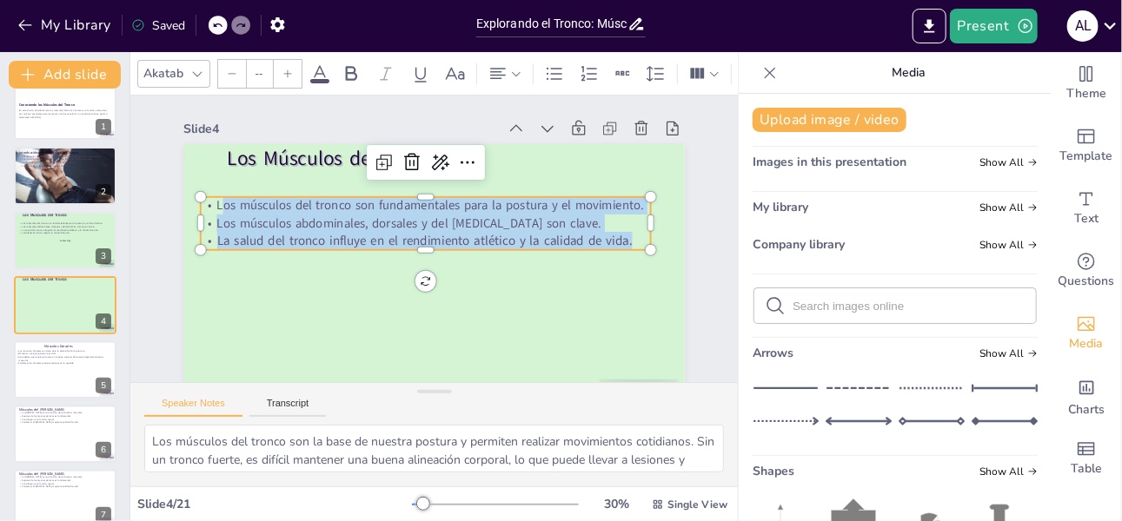
click at [287, 70] on icon at bounding box center [288, 74] width 8 height 8
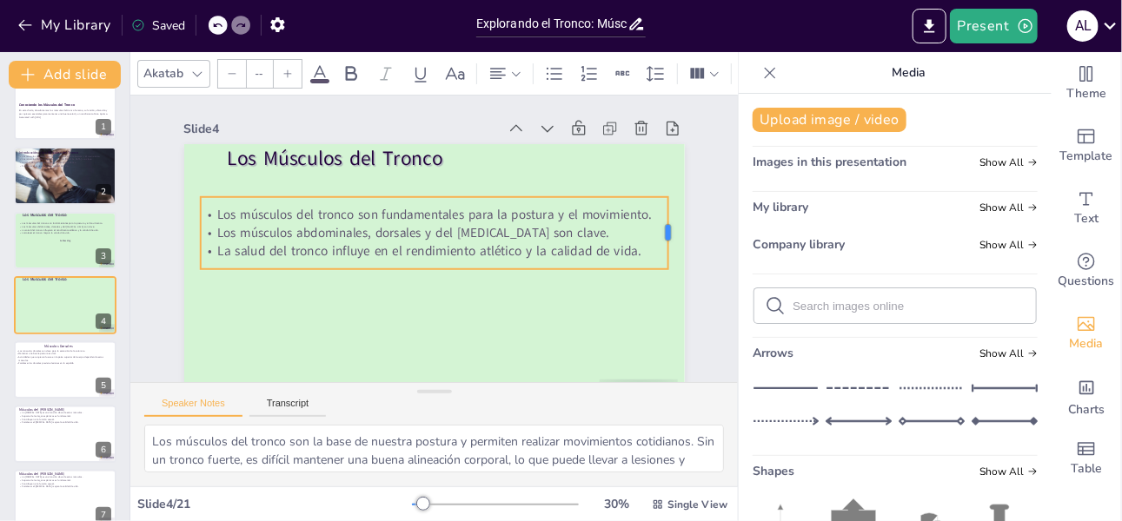
drag, startPoint x: 648, startPoint y: 230, endPoint x: 665, endPoint y: 229, distance: 17.5
click at [668, 229] on div at bounding box center [675, 233] width 14 height 72
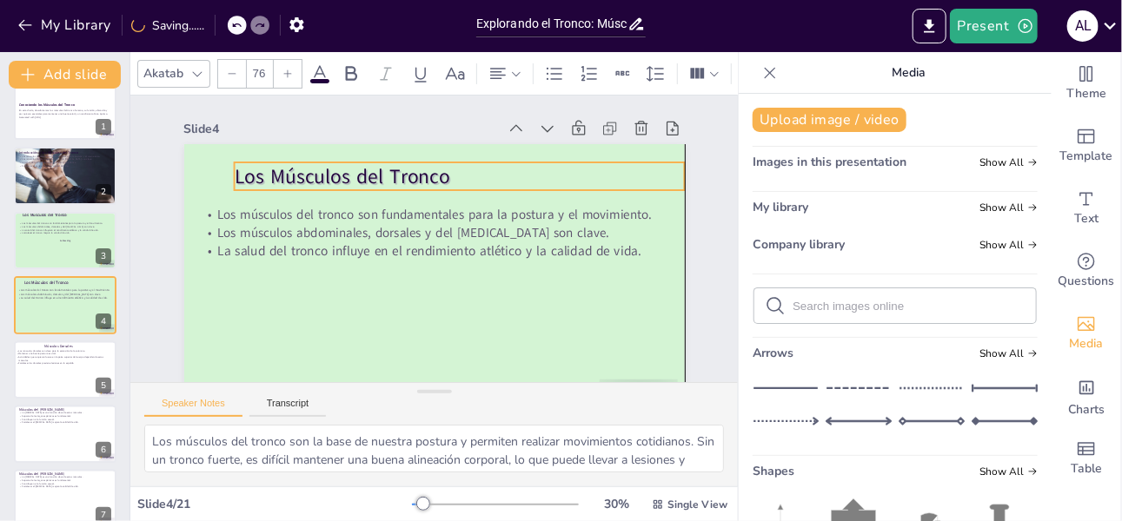
drag, startPoint x: 317, startPoint y: 164, endPoint x: 329, endPoint y: 183, distance: 21.9
click at [329, 183] on p "Los Músculos del Tronco" at bounding box center [459, 177] width 450 height 28
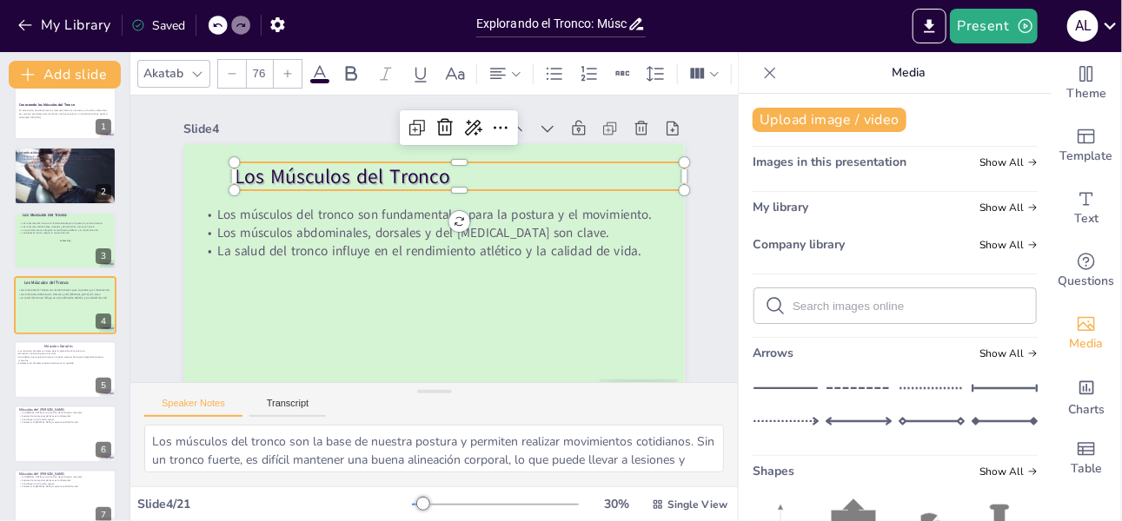
click at [401, 180] on p "Los Músculos del Tronco" at bounding box center [459, 177] width 450 height 28
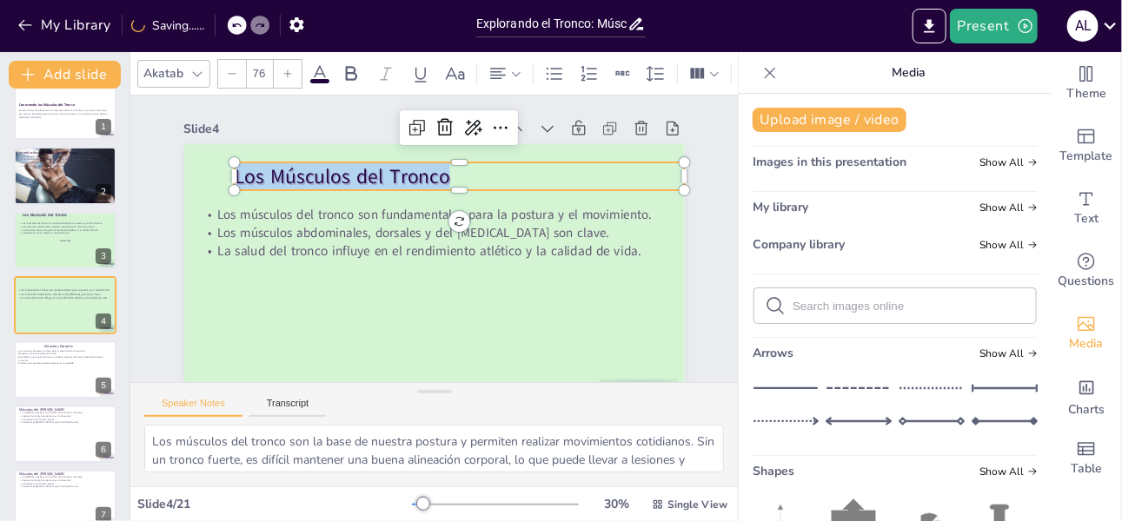
click at [317, 67] on icon at bounding box center [320, 73] width 16 height 17
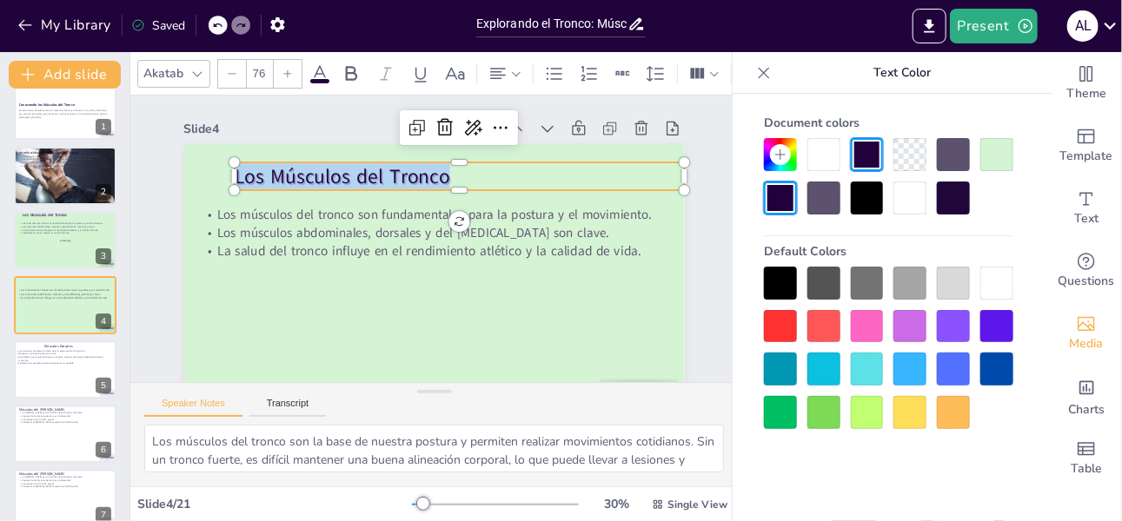
click at [788, 413] on div at bounding box center [780, 412] width 33 height 33
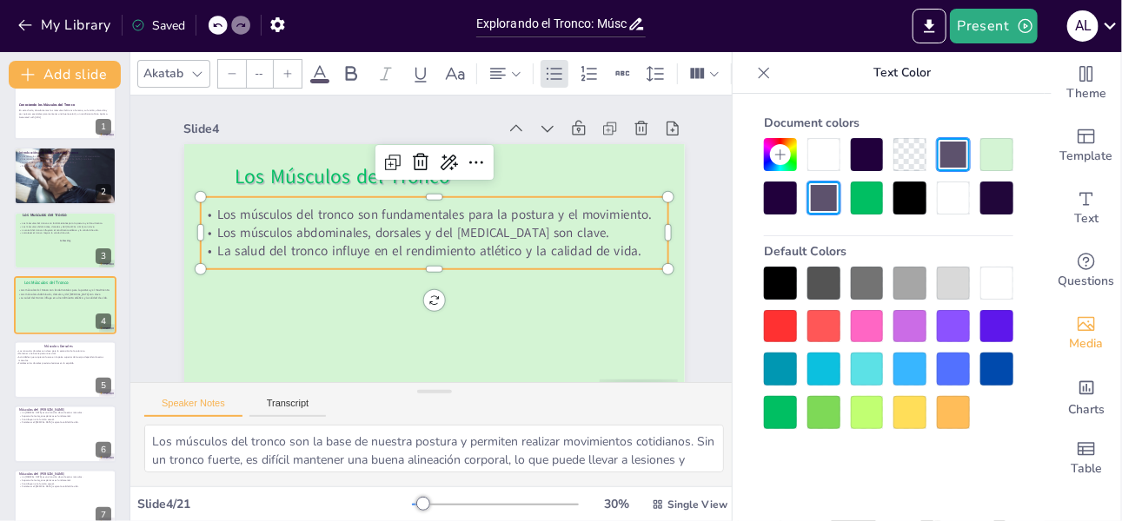
click at [477, 231] on p "Los músculos abdominales, dorsales y del [MEDICAL_DATA] son clave." at bounding box center [434, 233] width 468 height 18
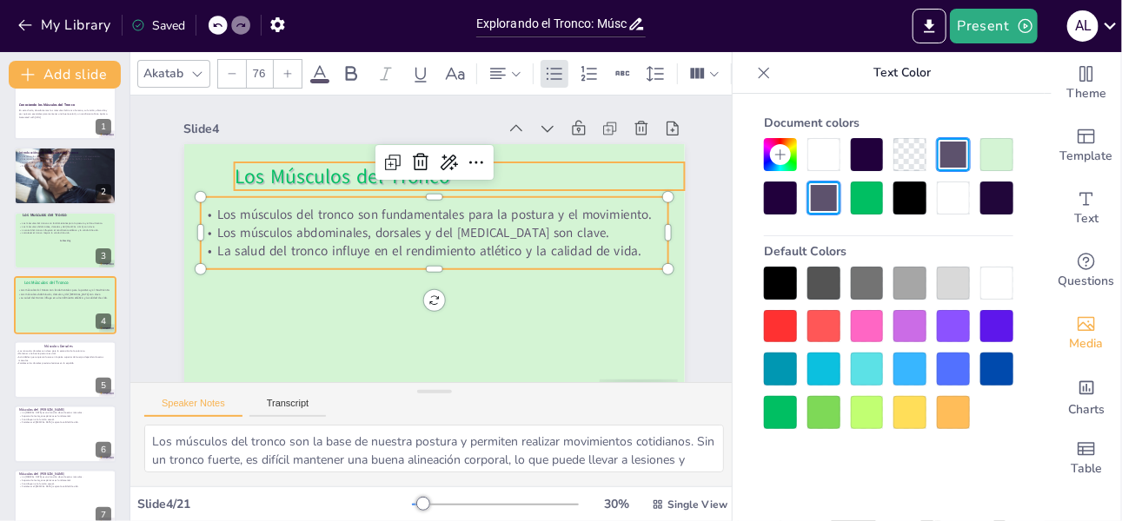
click at [309, 172] on span "Los Músculos del Tronco" at bounding box center [342, 176] width 216 height 27
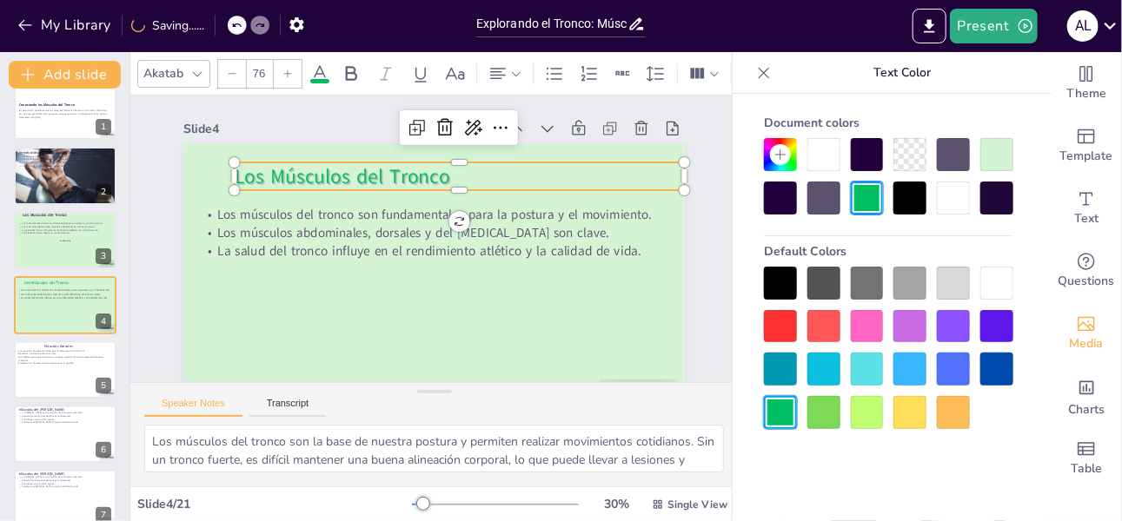
click at [1012, 363] on div at bounding box center [996, 369] width 33 height 33
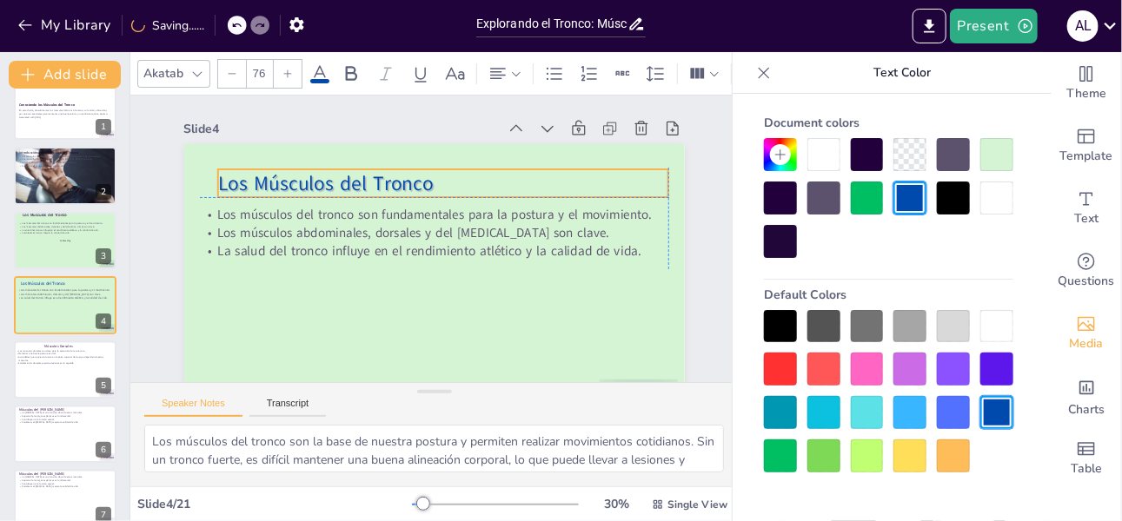
drag, startPoint x: 334, startPoint y: 183, endPoint x: 319, endPoint y: 188, distance: 15.7
click at [319, 188] on span "Los Músculos del Tronco" at bounding box center [325, 182] width 216 height 27
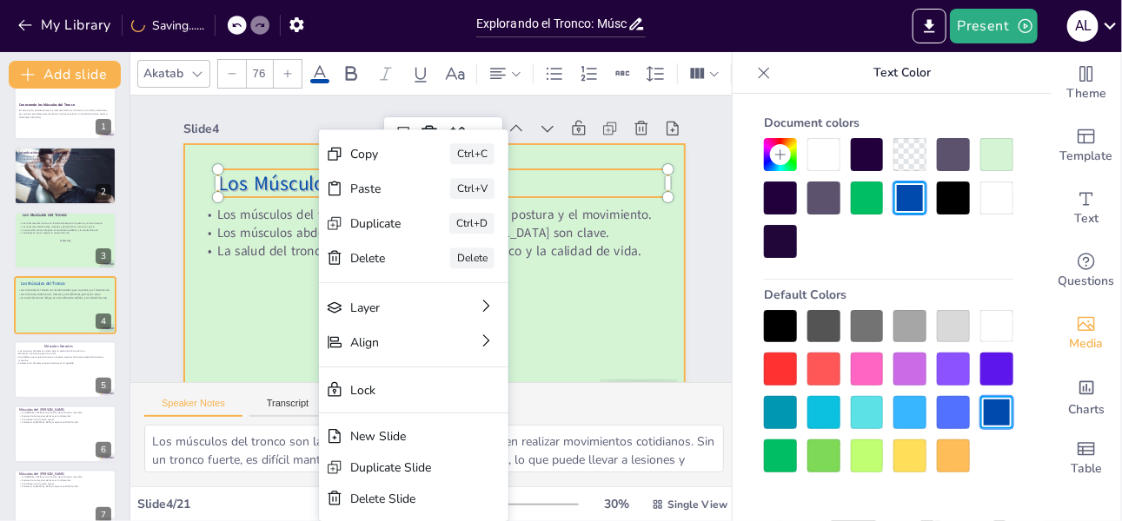
click at [249, 329] on div at bounding box center [434, 285] width 501 height 282
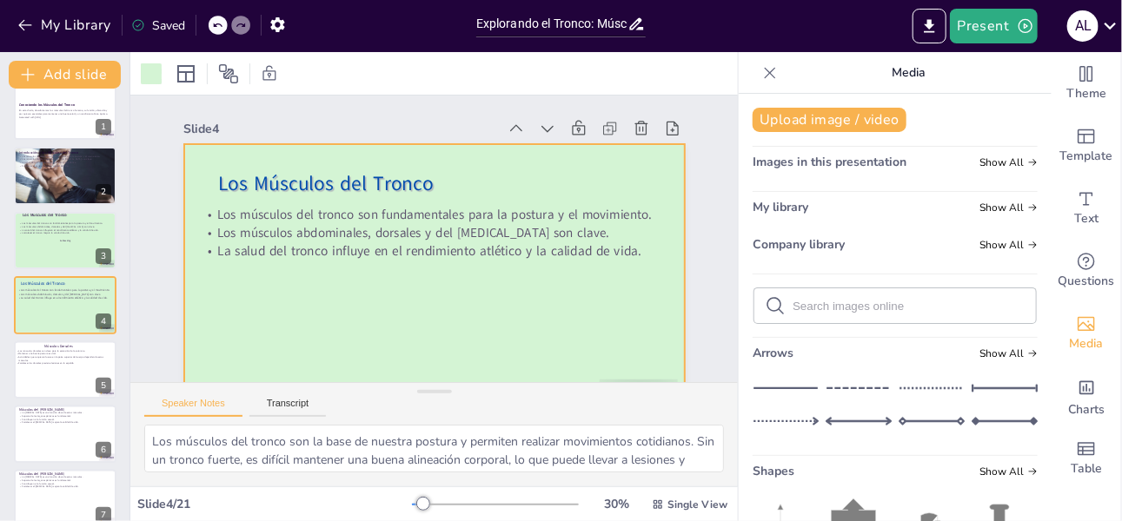
click at [515, 293] on div at bounding box center [434, 285] width 501 height 282
click at [306, 310] on div at bounding box center [434, 285] width 501 height 282
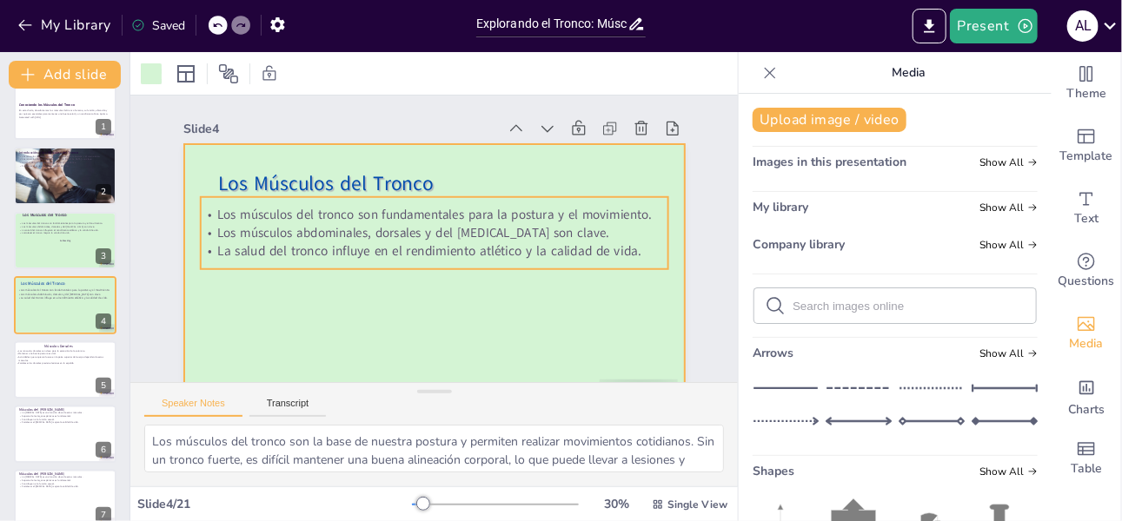
click at [504, 218] on p "Los músculos del tronco son fundamentales para la postura y el movimiento." at bounding box center [434, 215] width 468 height 18
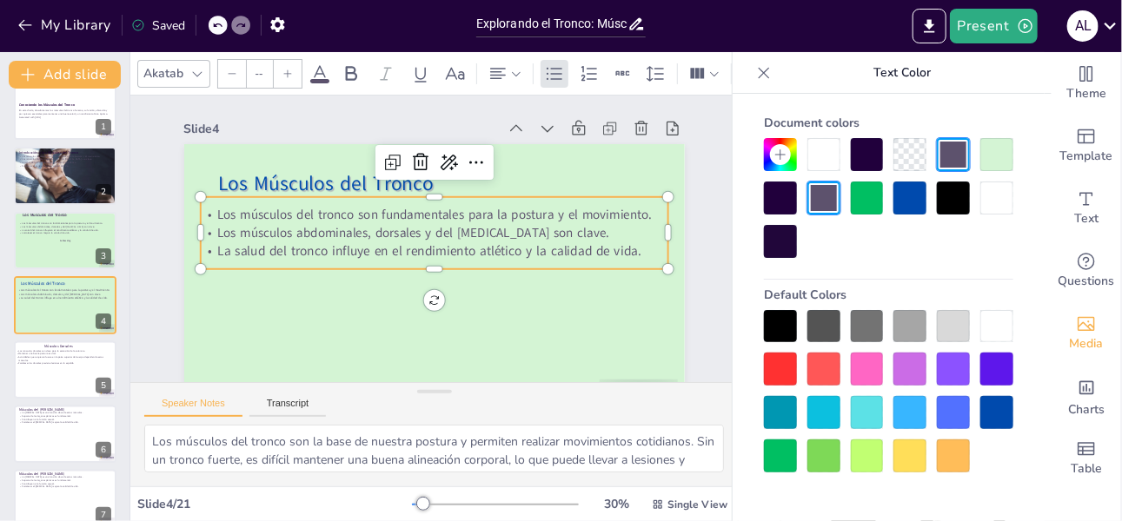
click at [508, 212] on p "Los músculos del tronco son fundamentales para la postura y el movimiento." at bounding box center [434, 215] width 468 height 18
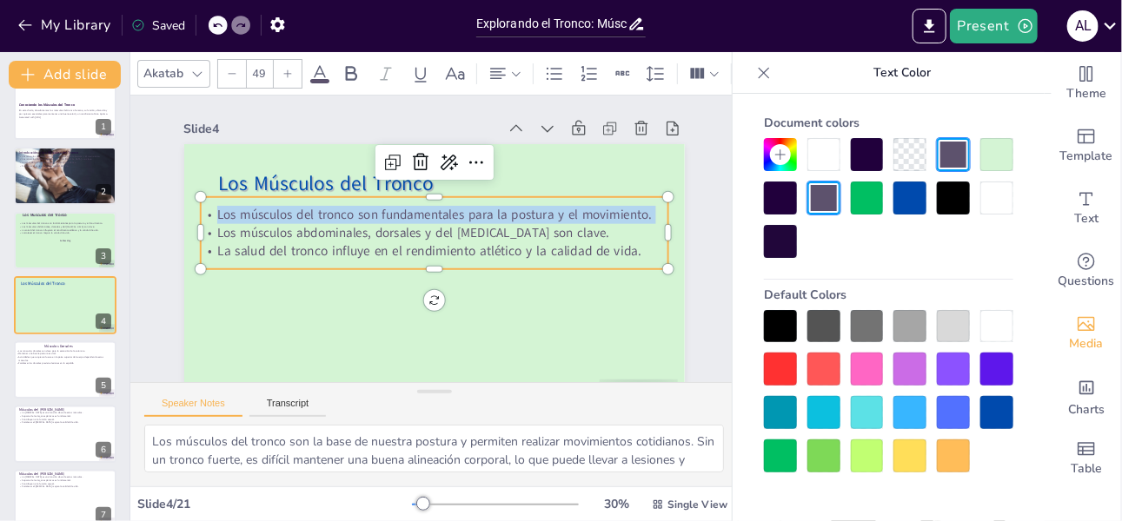
click at [508, 212] on p "Los músculos del tronco son fundamentales para la postura y el movimiento." at bounding box center [434, 215] width 468 height 18
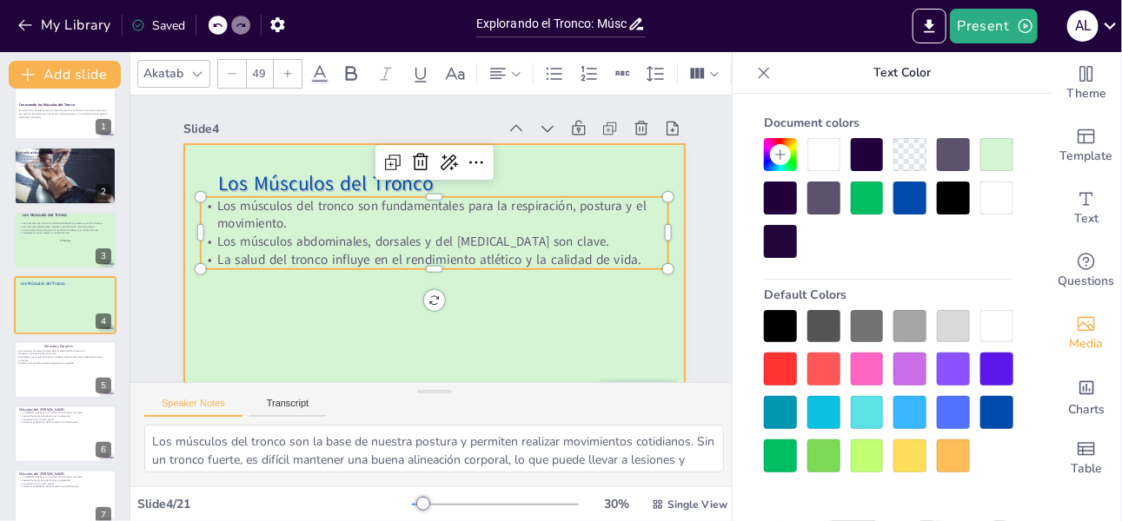
click at [531, 313] on div at bounding box center [434, 285] width 501 height 282
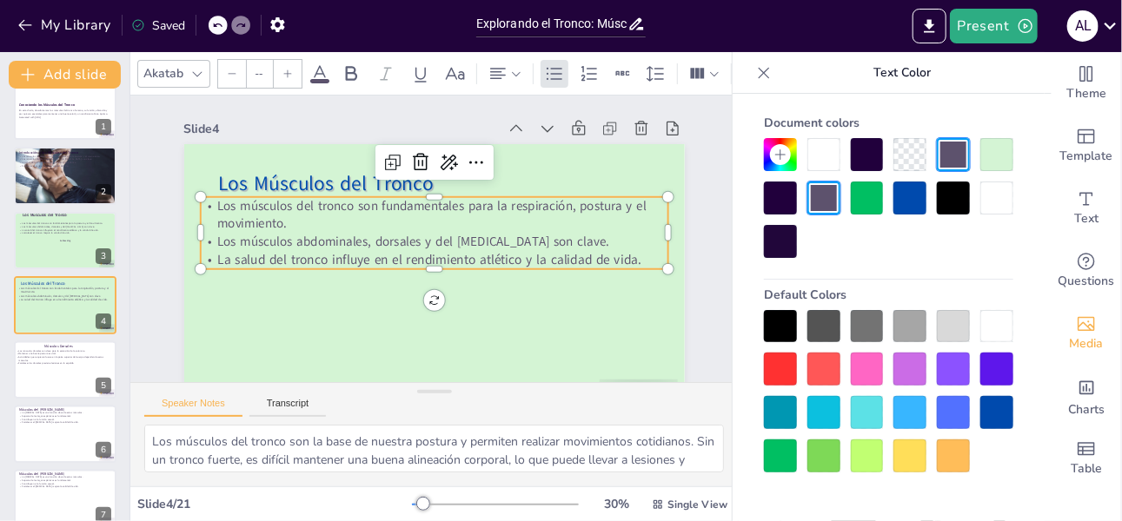
click at [577, 202] on p "Los músculos del tronco son fundamentales para la respiración, postura y el mov…" at bounding box center [434, 215] width 468 height 36
click at [574, 203] on p "Los músculos del tronco son fundamentales para la respiración, postura y el mov…" at bounding box center [434, 215] width 468 height 36
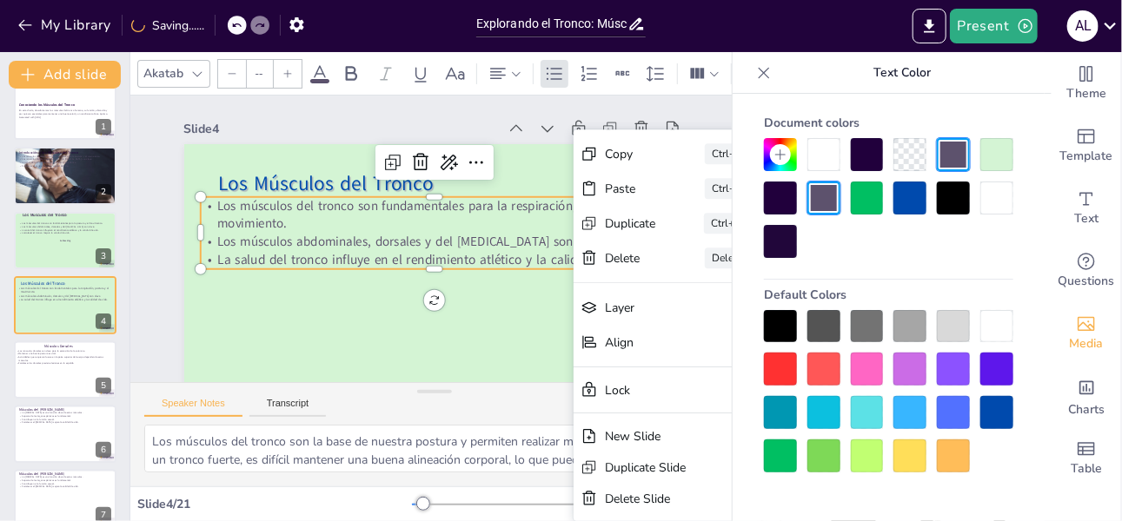
click at [574, 203] on div "Paste Ctrl+V" at bounding box center [668, 188] width 189 height 35
click at [565, 206] on p "Los músculos del tronco son fundamentales para la respiración, postura y el mov…" at bounding box center [434, 215] width 468 height 36
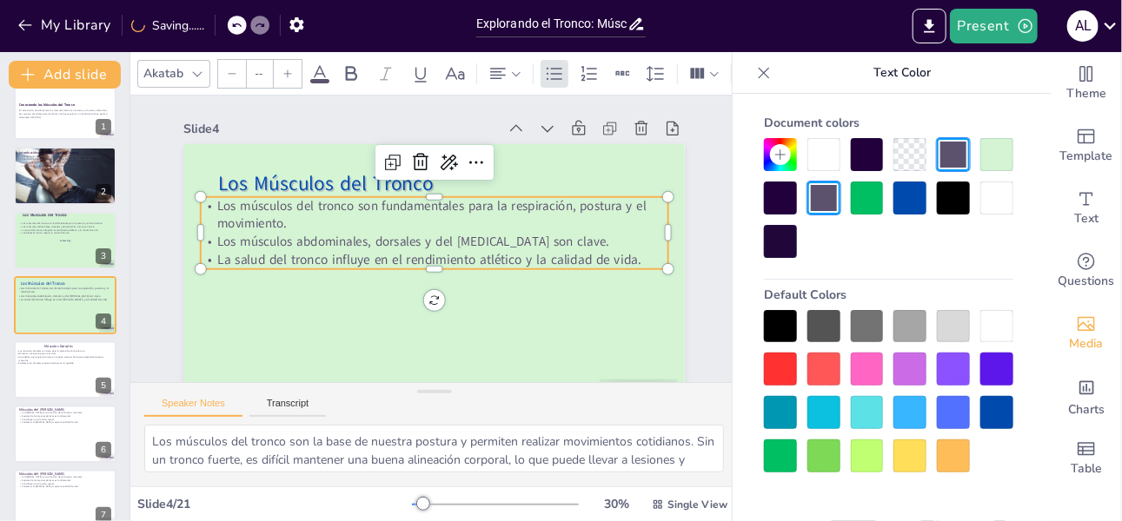
click at [573, 203] on p "Los músculos del tronco son fundamentales para la respiración, postura y el mov…" at bounding box center [434, 215] width 468 height 36
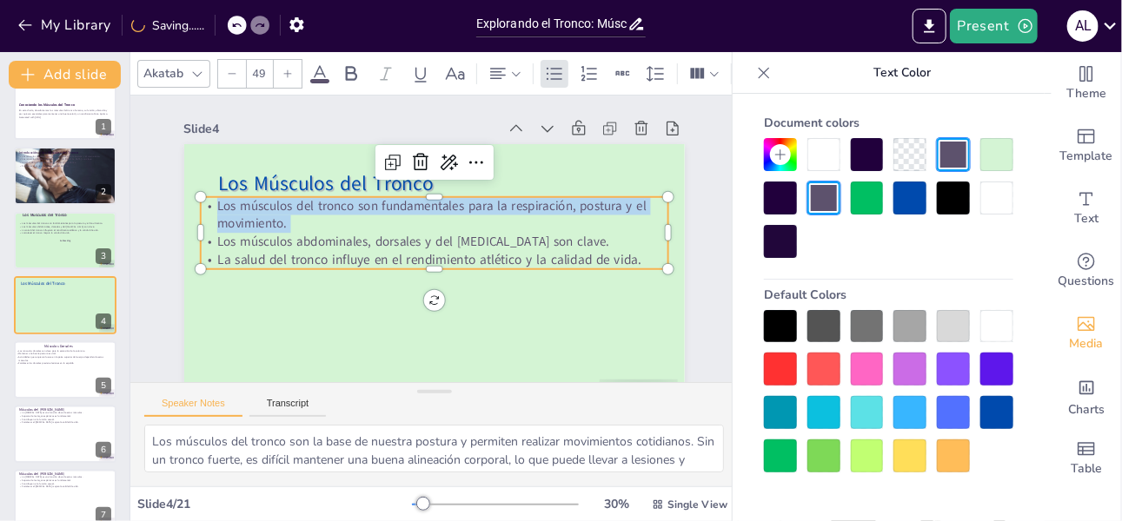
click at [573, 203] on p "Los músculos del tronco son fundamentales para la respiración, postura y el mov…" at bounding box center [434, 215] width 468 height 36
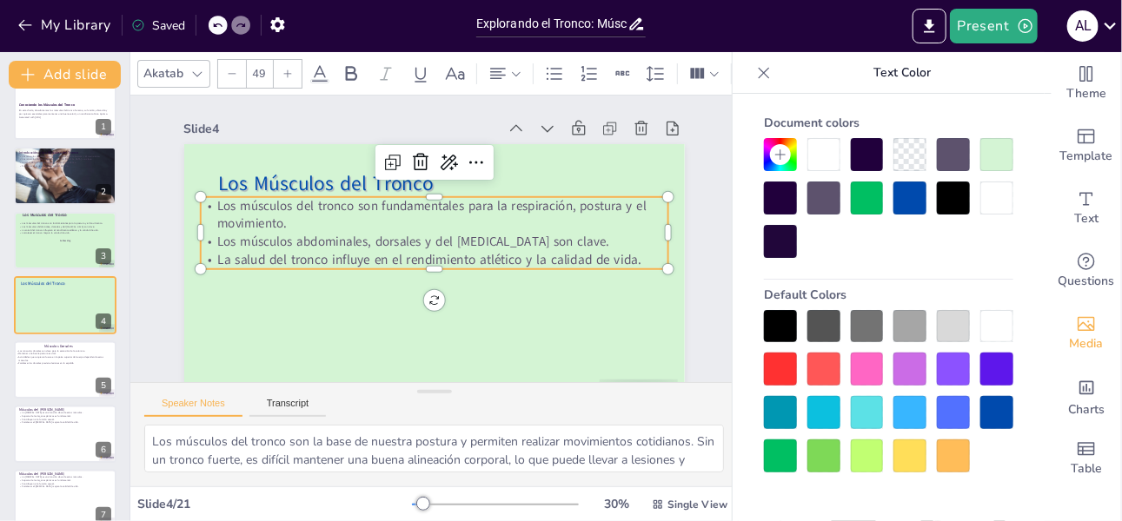
click at [573, 203] on p "Los músculos del tronco son fundamentales para la respiración, postura y el mov…" at bounding box center [434, 215] width 468 height 36
click at [252, 222] on p "Los músculos del tronco son fundamentales para la respiración, protección, post…" at bounding box center [434, 215] width 468 height 36
click at [387, 262] on p "La salud del tronco influye en el rendimiento atlético y la calidad de vida." at bounding box center [434, 260] width 468 height 18
click at [351, 220] on p "Los músculos del tronco son fundamentales para la respiración, protección, post…" at bounding box center [434, 215] width 468 height 36
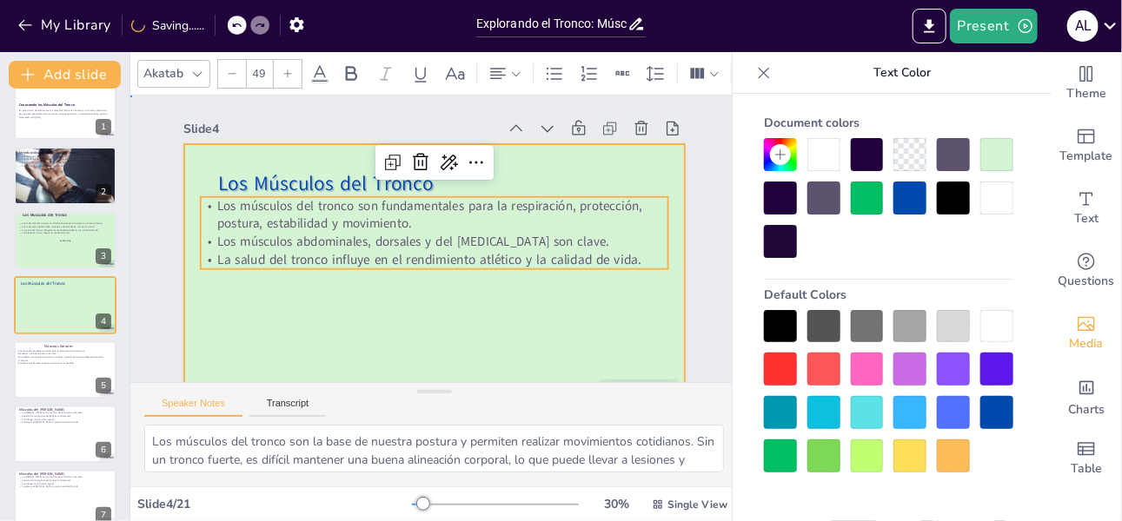
click at [355, 352] on div at bounding box center [434, 285] width 501 height 282
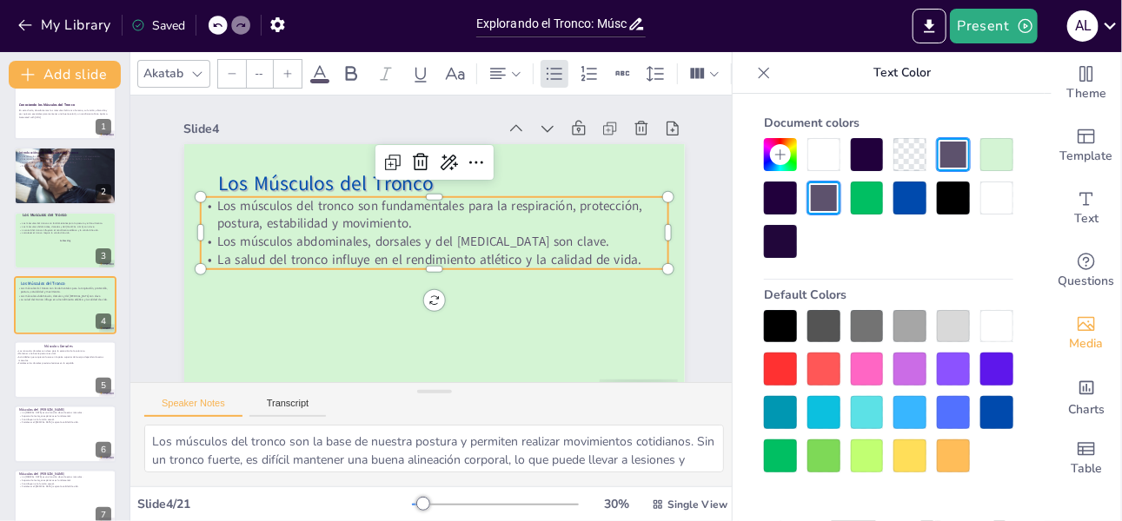
click at [442, 216] on p "Los músculos del tronco son fundamentales para la respiración, protección, post…" at bounding box center [434, 215] width 468 height 36
click at [409, 220] on p "Los músculos del tronco son fundamentales para la respiración, protección, post…" at bounding box center [434, 215] width 468 height 36
click at [406, 227] on p "Los músculos del tronco son fundamentales para la respiración, protección, post…" at bounding box center [434, 215] width 468 height 36
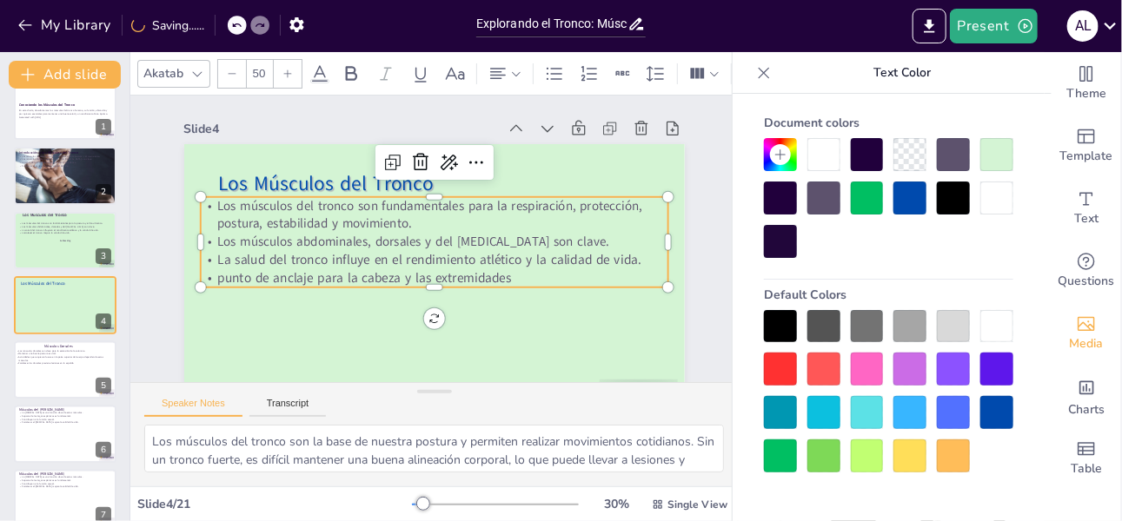
click at [214, 277] on p "punto de anclaje para la cabeza y las extremidades" at bounding box center [434, 278] width 468 height 18
click at [543, 276] on p "Son punto de anclaje para la cabeza y las extremidades" at bounding box center [434, 278] width 468 height 18
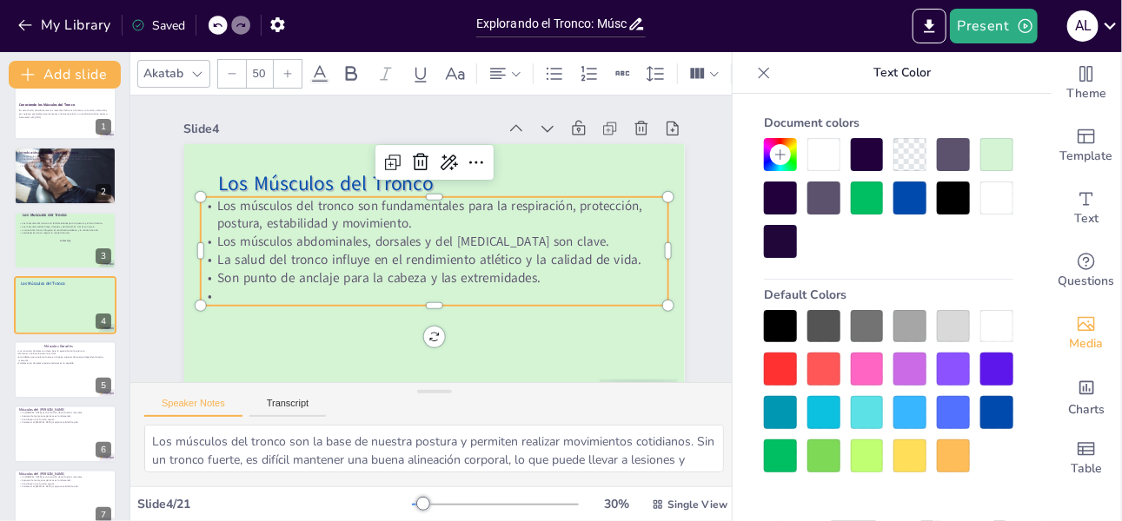
click at [226, 298] on p at bounding box center [434, 297] width 468 height 18
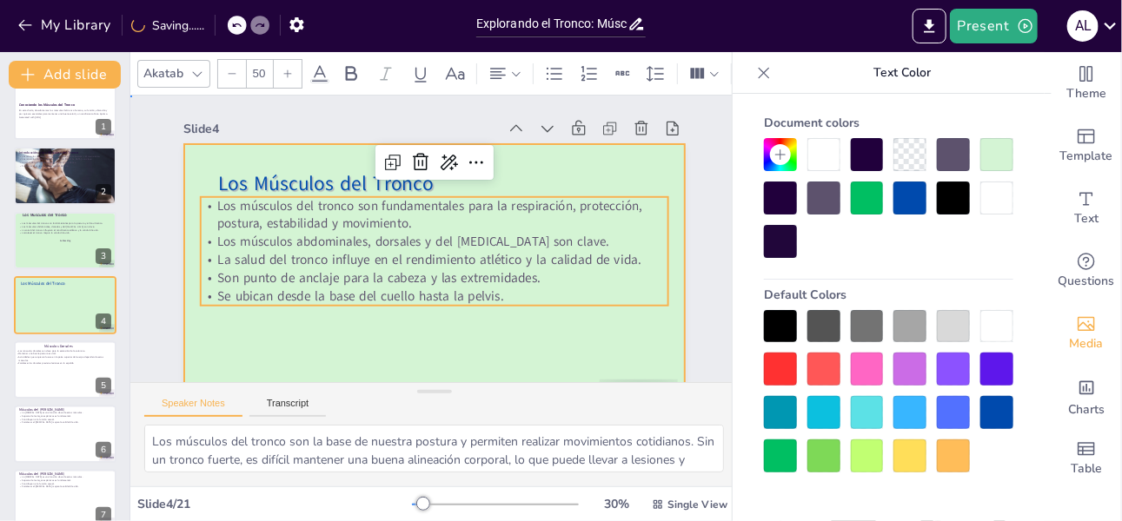
click at [336, 355] on div at bounding box center [434, 285] width 501 height 282
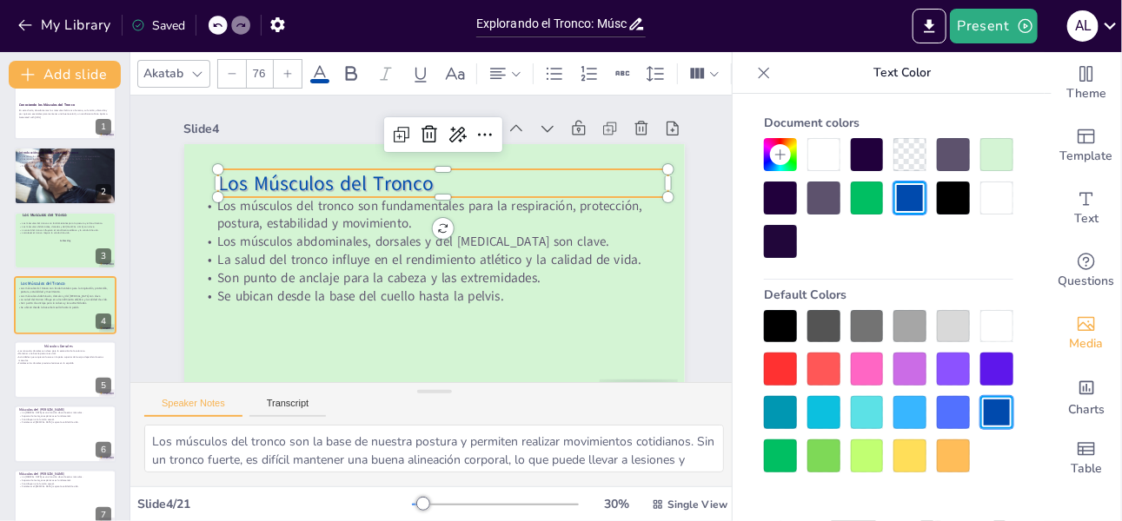
click at [368, 176] on span "Los Músculos del Tronco" at bounding box center [325, 182] width 216 height 27
click at [419, 186] on span "Los Músculos del Tronco" at bounding box center [325, 182] width 216 height 27
click at [399, 130] on icon at bounding box center [401, 134] width 21 height 21
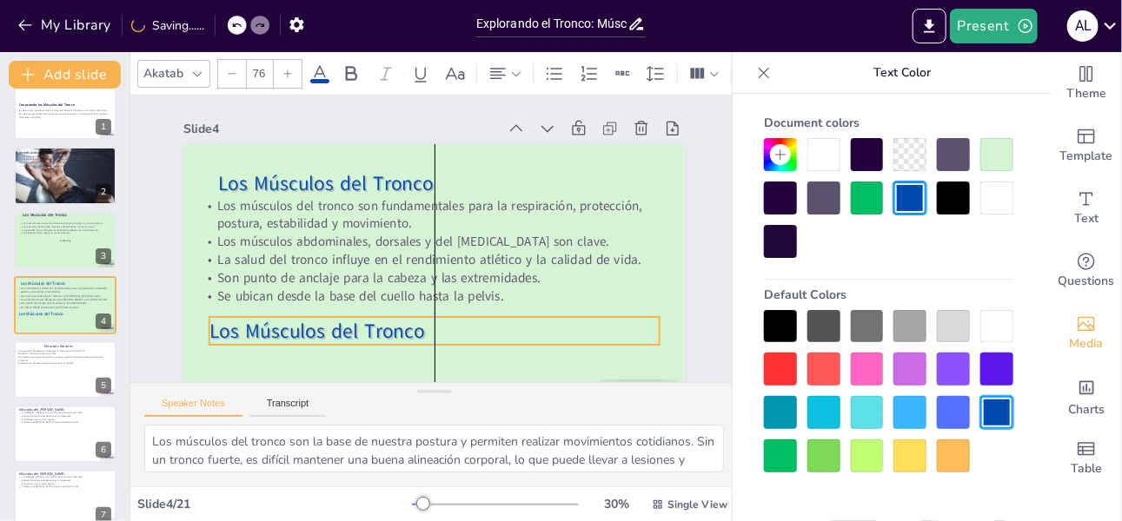
drag, startPoint x: 465, startPoint y: 176, endPoint x: 453, endPoint y: 321, distance: 145.7
click at [453, 321] on p "Los Músculos del Tronco" at bounding box center [434, 331] width 450 height 28
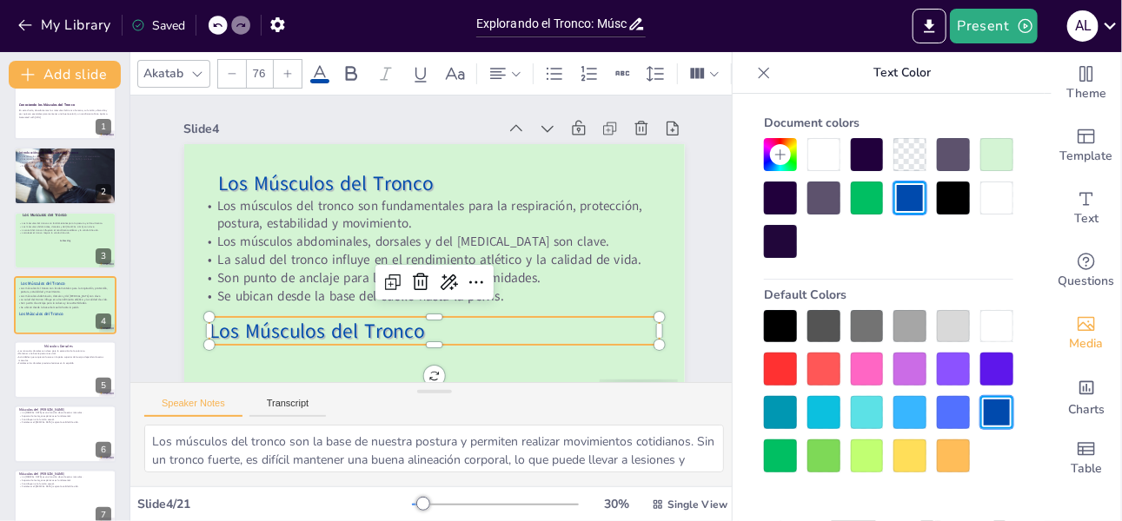
click at [399, 331] on span "Los Músculos del Tronco" at bounding box center [317, 330] width 216 height 27
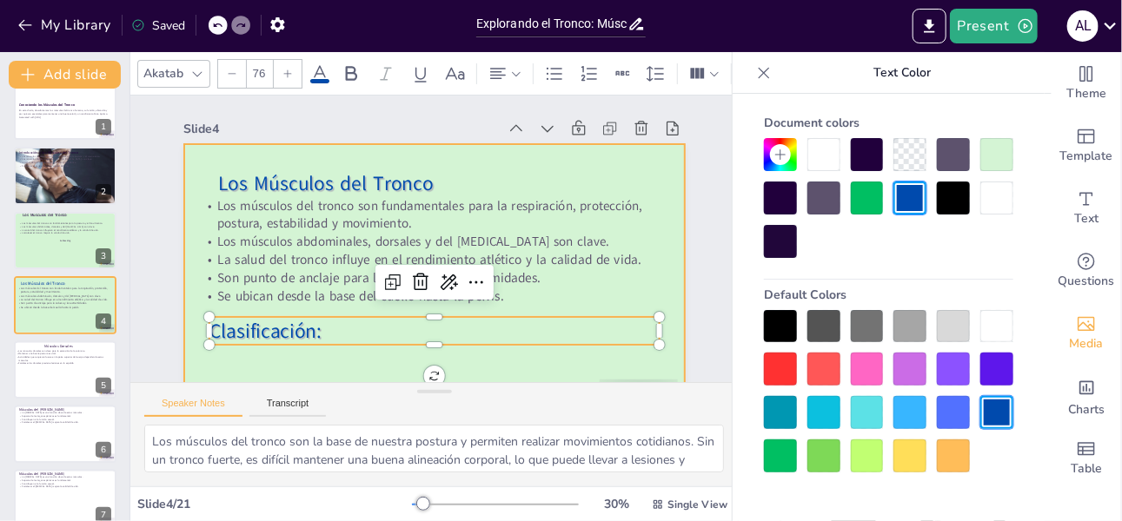
click at [673, 240] on div at bounding box center [434, 285] width 501 height 282
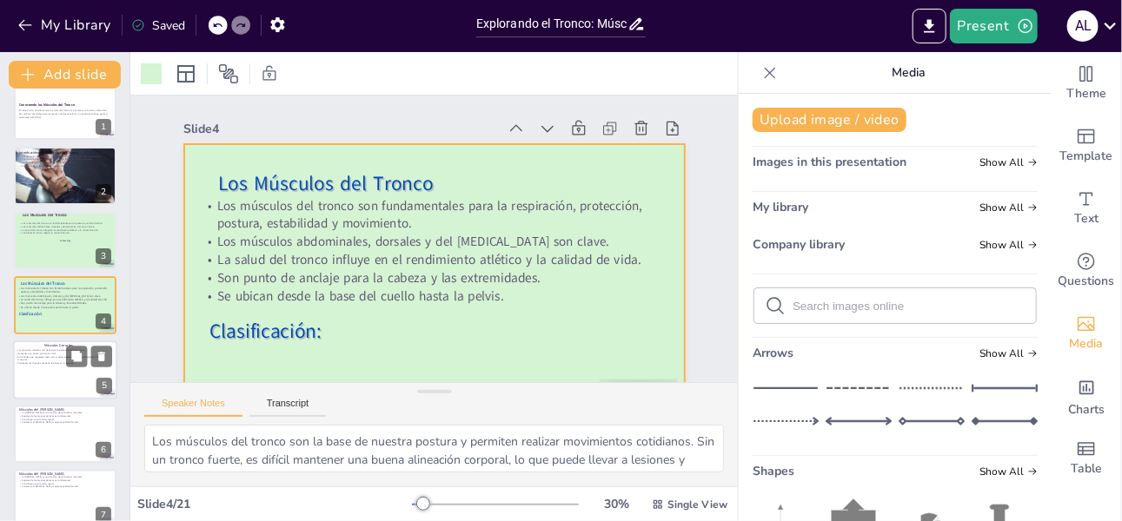
click at [59, 369] on div at bounding box center [65, 370] width 104 height 59
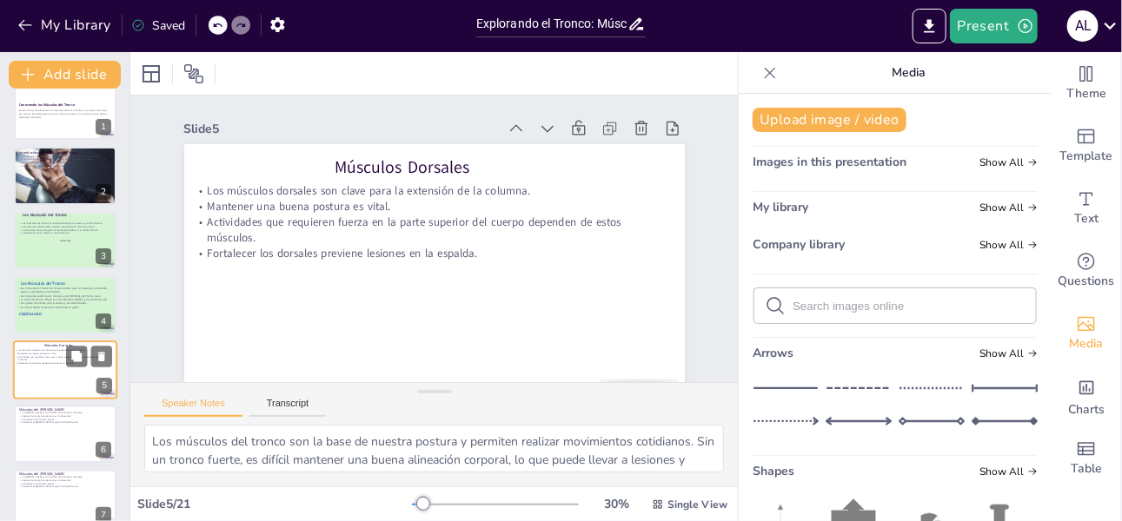
scroll to position [84, 0]
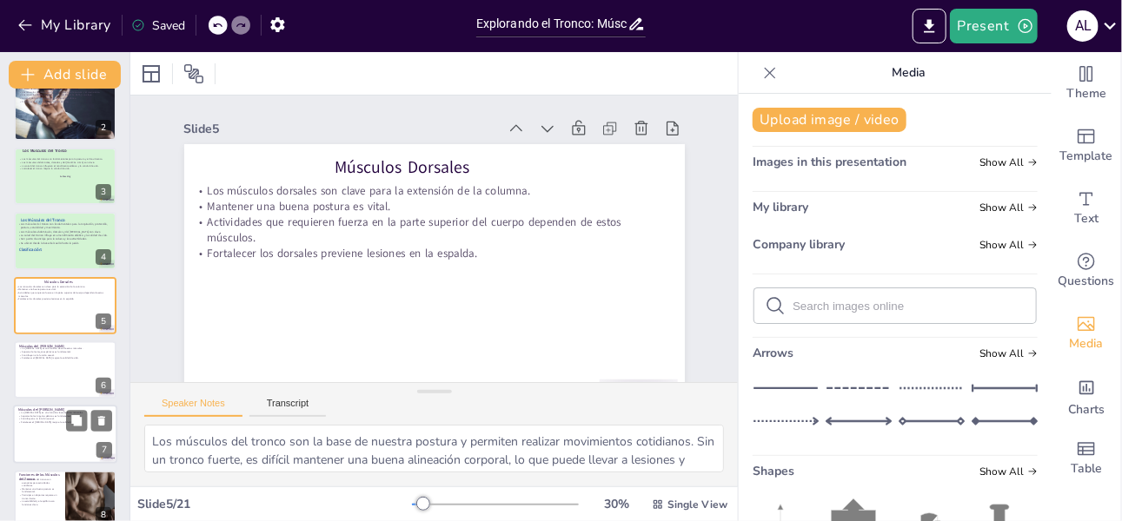
click at [56, 431] on div at bounding box center [65, 435] width 104 height 59
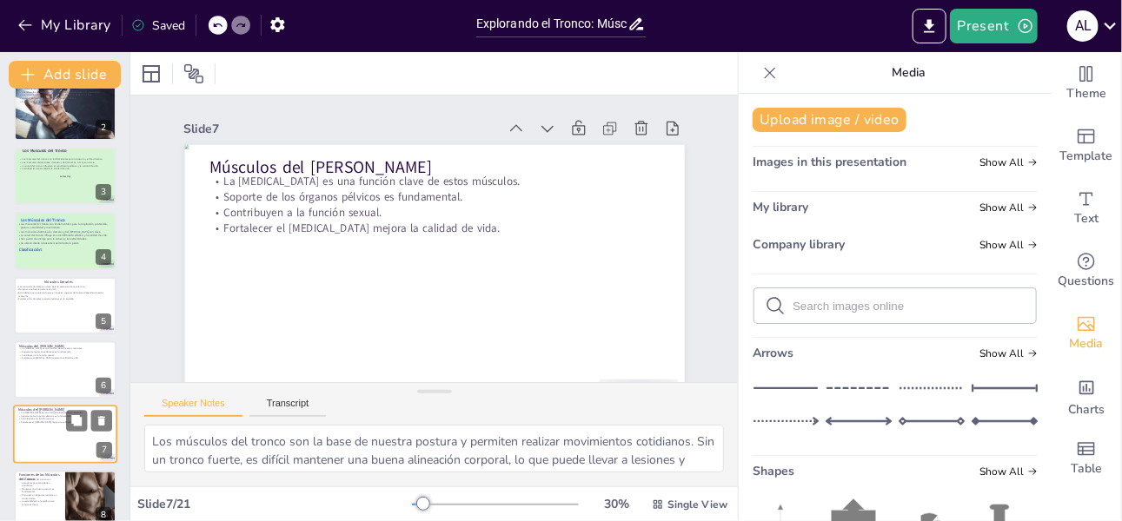
scroll to position [214, 0]
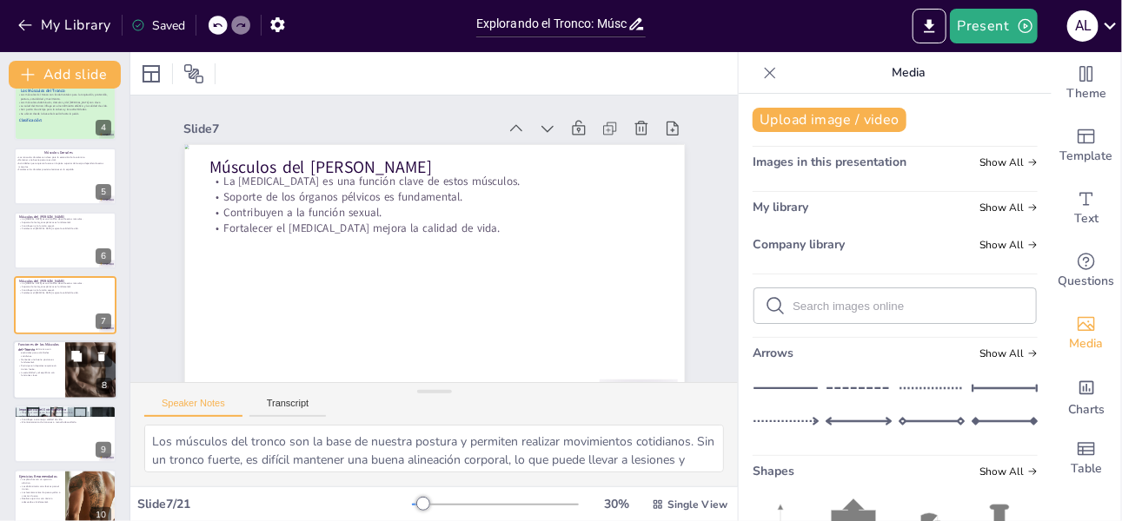
click at [56, 378] on div at bounding box center [65, 370] width 104 height 59
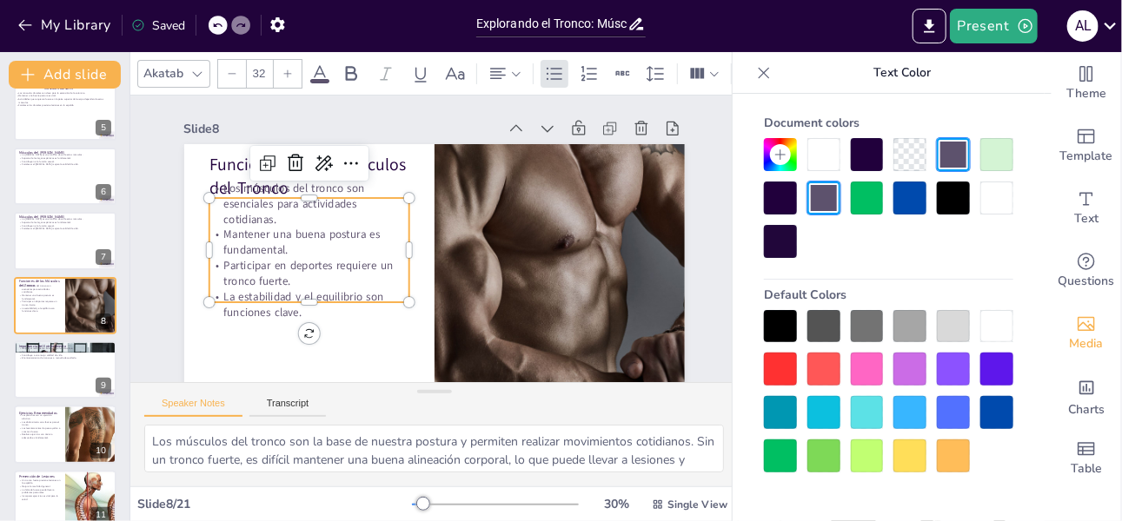
click at [245, 288] on p "Participar en deportes requiere un tronco fuerte." at bounding box center [309, 273] width 200 height 31
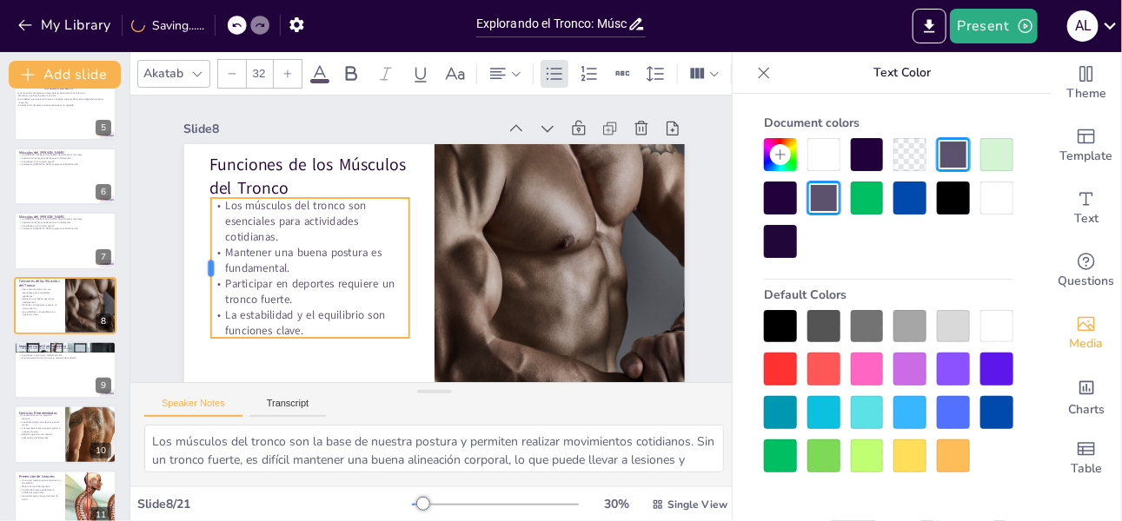
drag, startPoint x: 203, startPoint y: 272, endPoint x: 204, endPoint y: 307, distance: 34.8
click at [204, 307] on div at bounding box center [203, 268] width 14 height 140
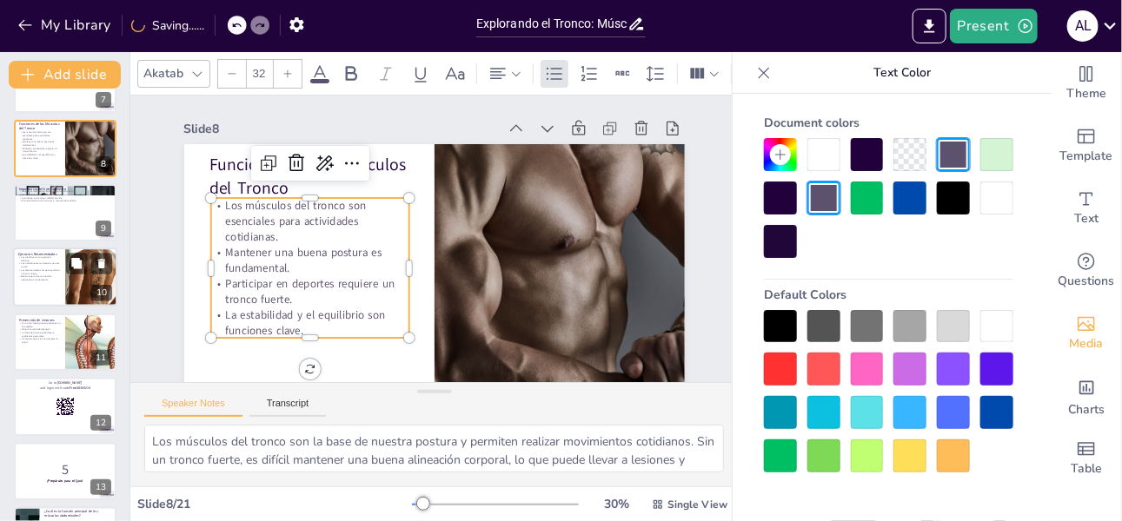
click at [57, 289] on div at bounding box center [65, 278] width 104 height 59
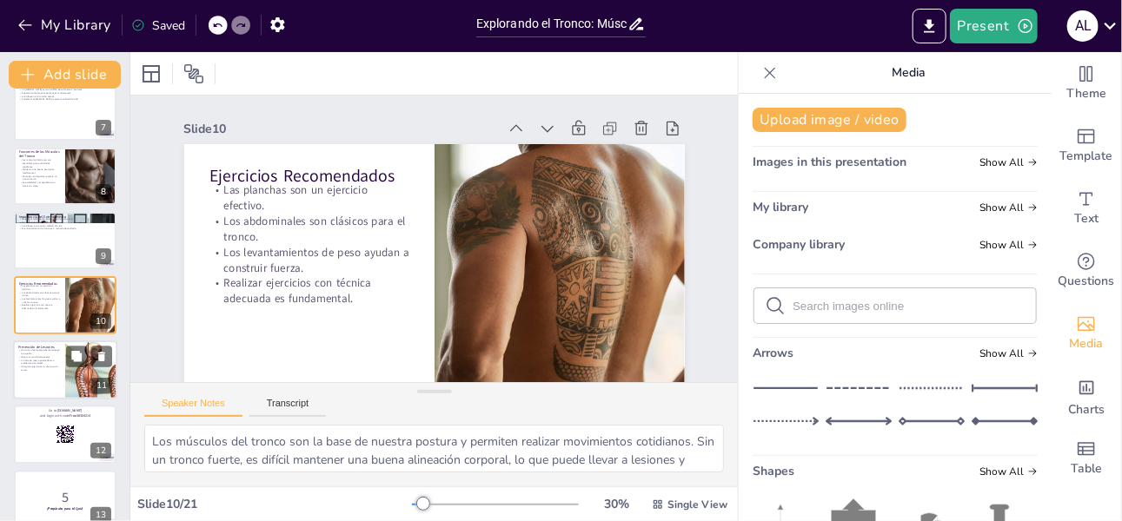
click at [48, 365] on p "Incorporar ejercicios es vital para la salud." at bounding box center [39, 368] width 42 height 6
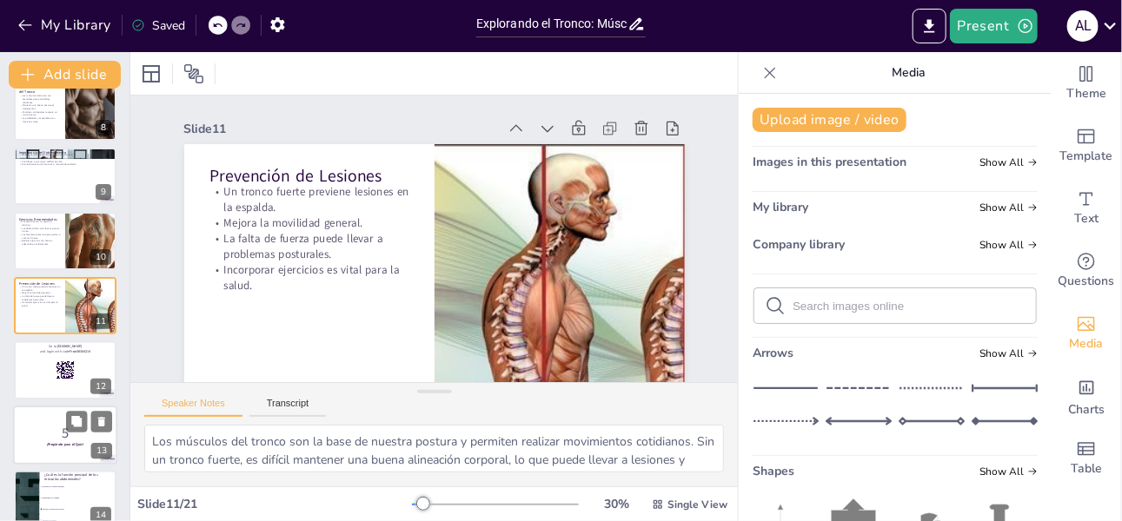
click at [51, 422] on div at bounding box center [65, 435] width 104 height 59
